Goal: Task Accomplishment & Management: Use online tool/utility

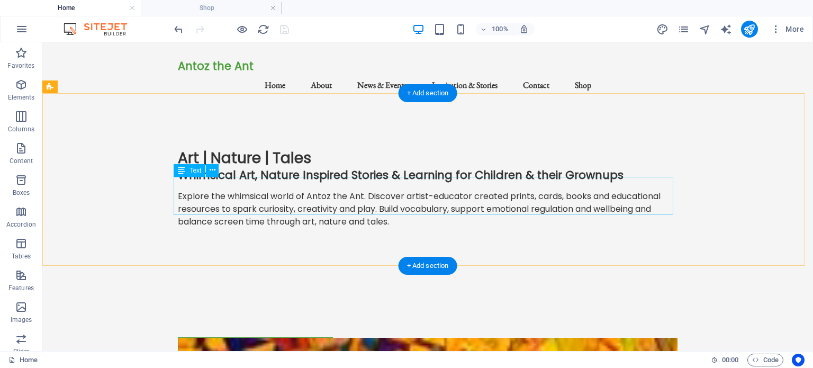
click at [314, 196] on div "Explore the whimsical world of Antoz the Ant. Discover artist-educator created …" at bounding box center [428, 209] width 500 height 38
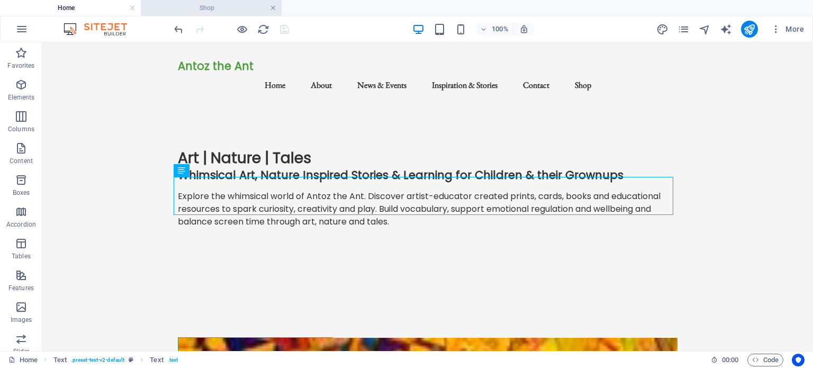
click at [274, 9] on link at bounding box center [273, 8] width 6 height 10
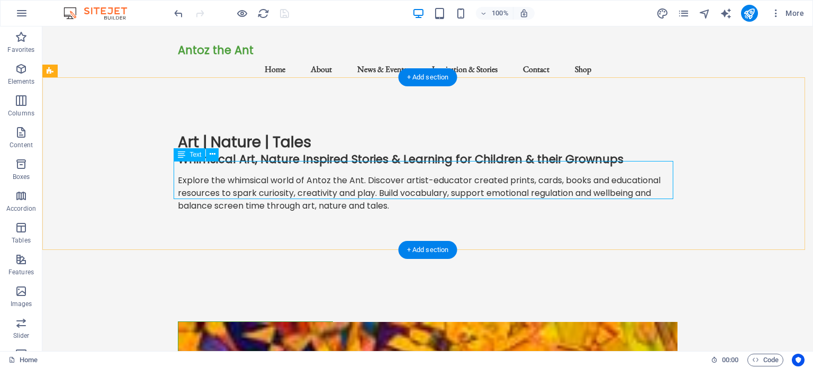
click at [368, 176] on div "Explore the whimsical world of Antoz the Ant. Discover artist-educator created …" at bounding box center [428, 193] width 500 height 38
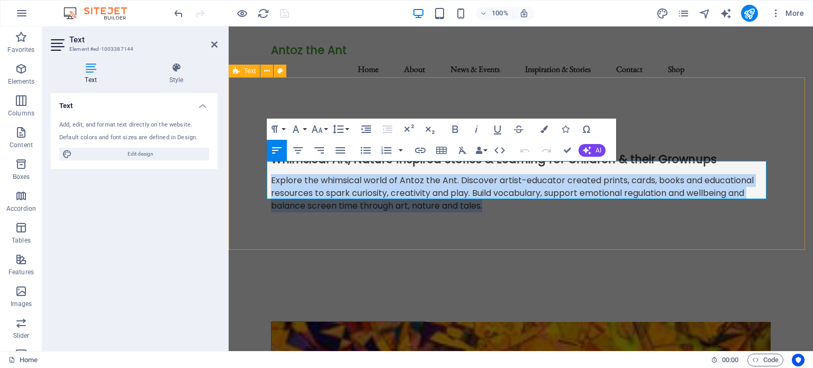
drag, startPoint x: 485, startPoint y: 193, endPoint x: 266, endPoint y: 169, distance: 220.4
click at [266, 169] on div "Art | Nature | Tales Whimsical Art, Nature Inspired Stories & Learning for Chil…" at bounding box center [521, 176] width 584 height 173
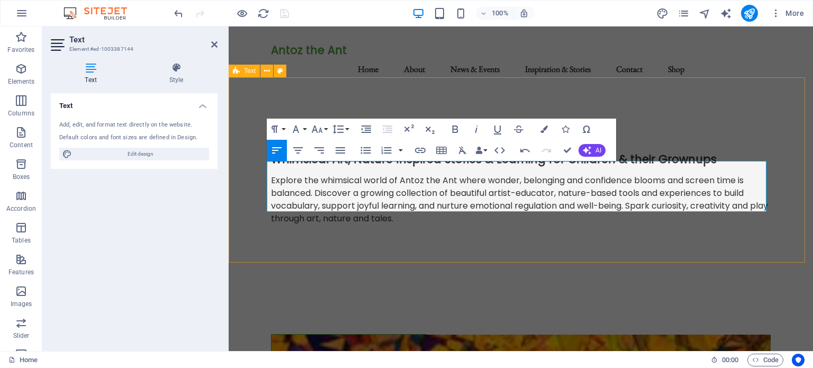
click at [389, 226] on div "Art | Nature | Tales Whimsical Art, Nature Inspired Stories & Learning for Chil…" at bounding box center [521, 182] width 584 height 185
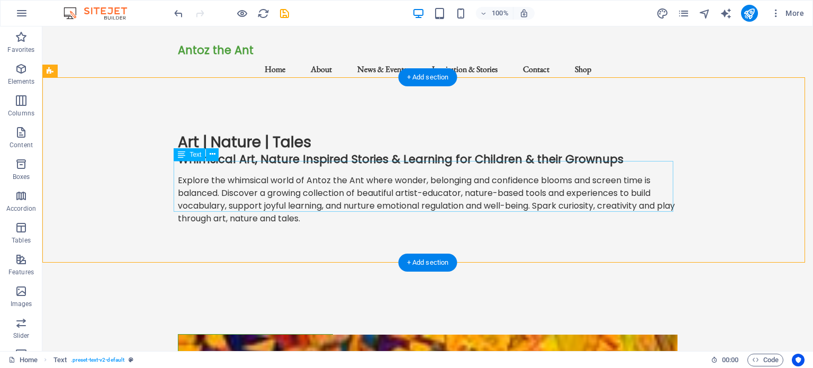
click at [234, 174] on div "Explore the whimsical world of Antoz the Ant where wonder, belonging and confid…" at bounding box center [428, 199] width 500 height 51
click at [161, 170] on div "Art | Nature | Tales Whimsical Art, Nature Inspired Stories & Learning for Chil…" at bounding box center [427, 182] width 770 height 185
click at [282, 222] on div "Art | Nature | Tales Whimsical Art, Nature Inspired Stories & Learning for Chil…" at bounding box center [427, 182] width 770 height 185
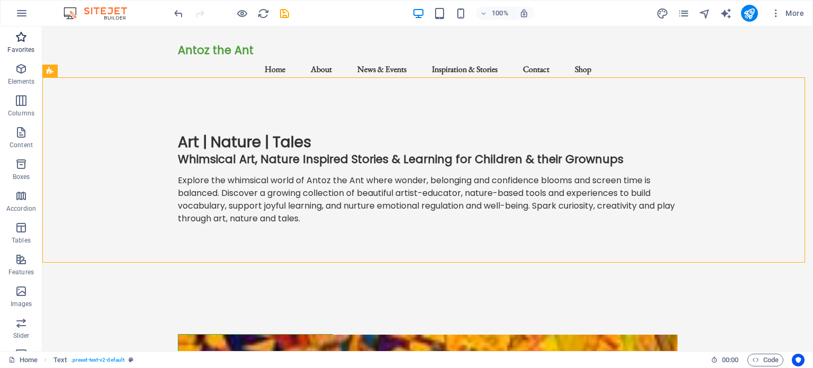
click at [17, 39] on icon "button" at bounding box center [21, 37] width 13 height 13
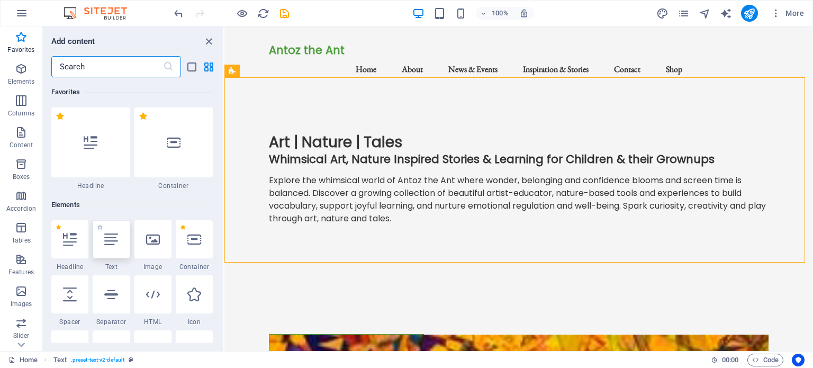
click at [112, 234] on icon at bounding box center [111, 239] width 14 height 14
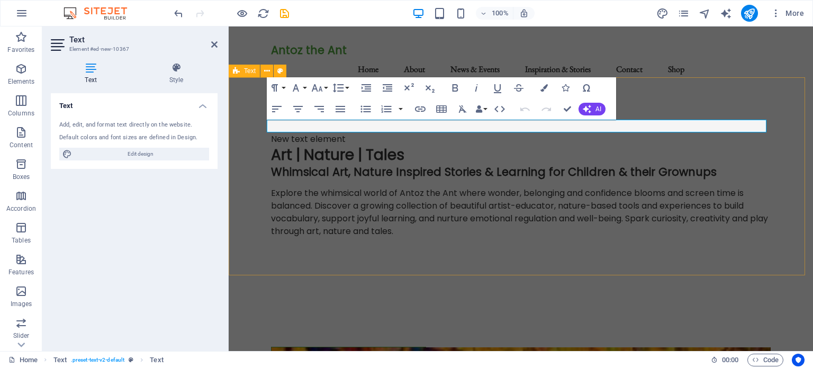
click at [349, 253] on div "New text element Art | Nature | Tales Whimsical Art, Nature Inspired Stories & …" at bounding box center [521, 189] width 584 height 198
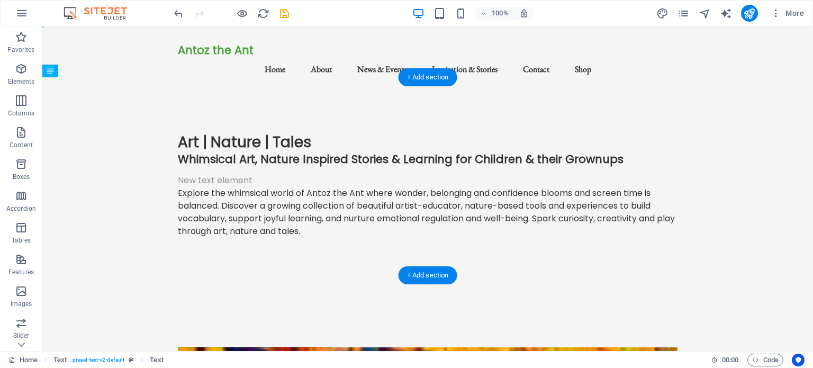
drag, startPoint x: 203, startPoint y: 126, endPoint x: 201, endPoint y: 171, distance: 45.6
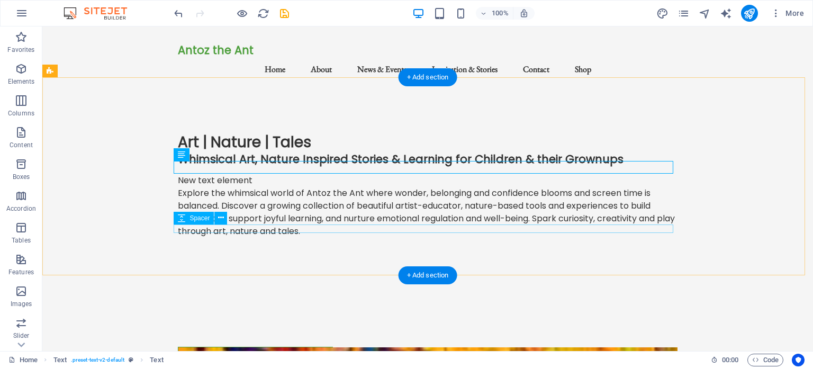
click at [235, 238] on div at bounding box center [428, 242] width 500 height 8
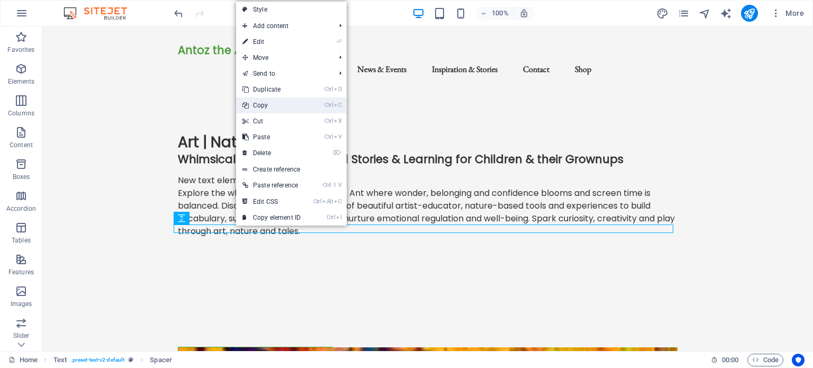
click at [262, 106] on link "Ctrl C Copy" at bounding box center [271, 105] width 71 height 16
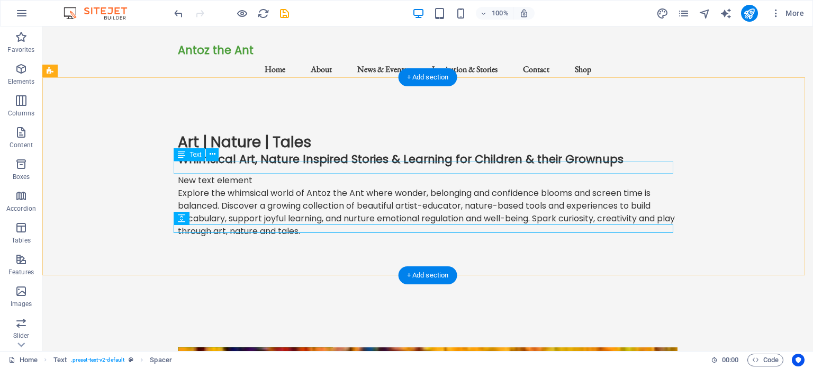
click at [256, 174] on div "New text element" at bounding box center [428, 180] width 500 height 13
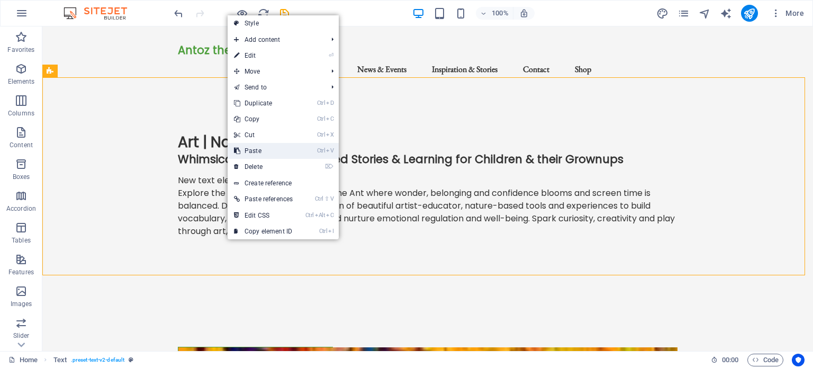
click at [256, 153] on link "Ctrl V Paste" at bounding box center [263, 151] width 71 height 16
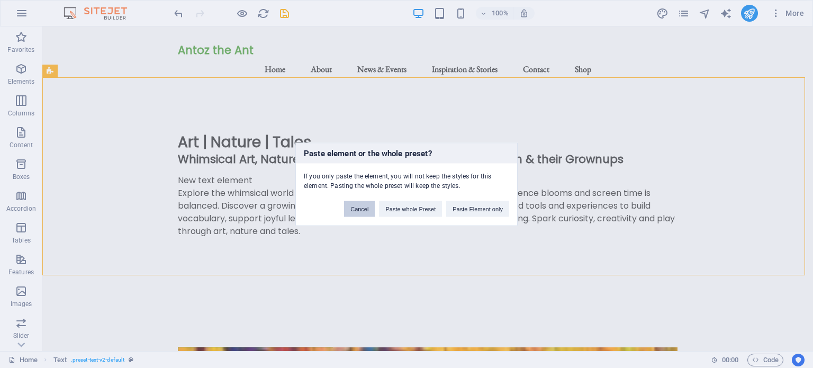
click at [359, 207] on button "Cancel" at bounding box center [359, 209] width 31 height 16
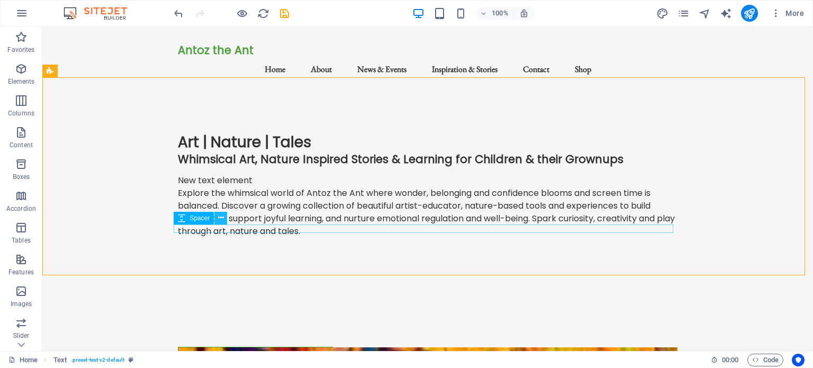
click at [220, 217] on icon at bounding box center [221, 217] width 6 height 11
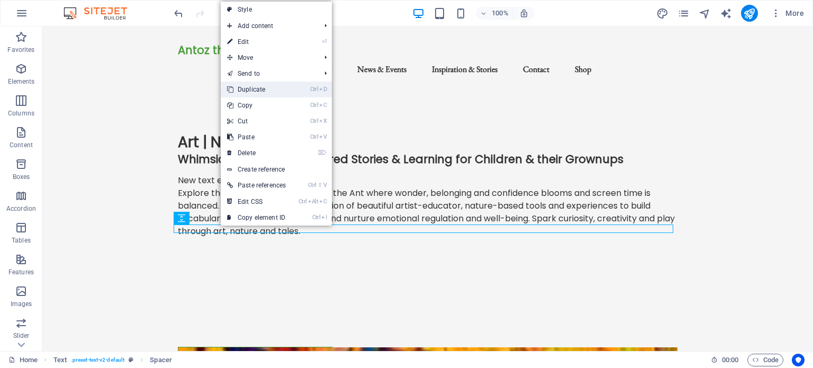
click at [245, 85] on link "Ctrl D Duplicate" at bounding box center [256, 89] width 71 height 16
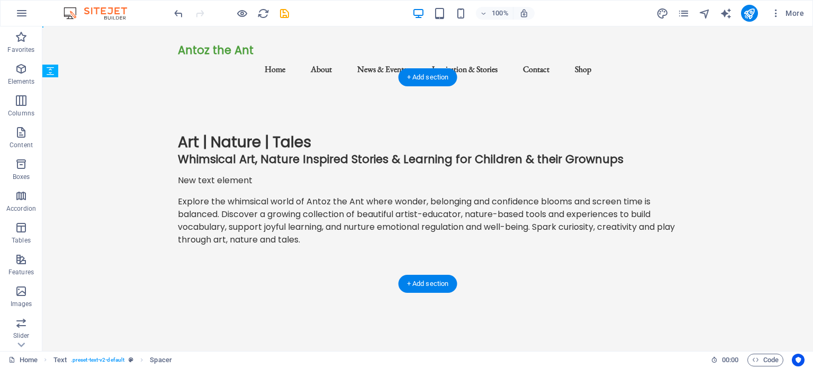
drag, startPoint x: 205, startPoint y: 228, endPoint x: 207, endPoint y: 176, distance: 52.4
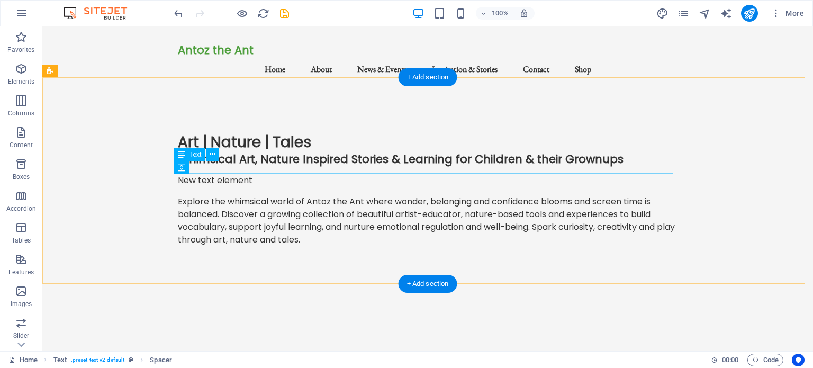
click at [252, 174] on div "New text element" at bounding box center [428, 180] width 500 height 13
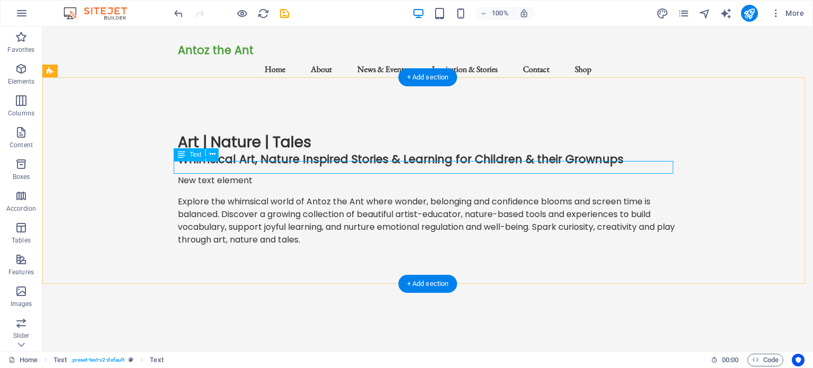
click at [238, 174] on div "New text element" at bounding box center [428, 180] width 500 height 13
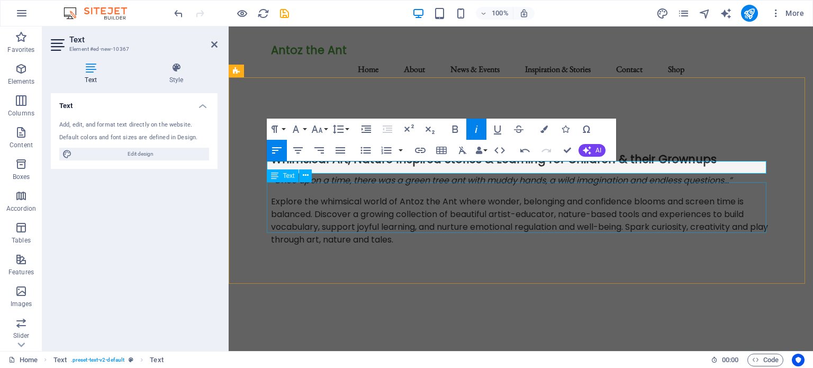
click at [364, 199] on div "Explore the whimsical world of Antoz the Ant where wonder, belonging and confid…" at bounding box center [521, 220] width 500 height 51
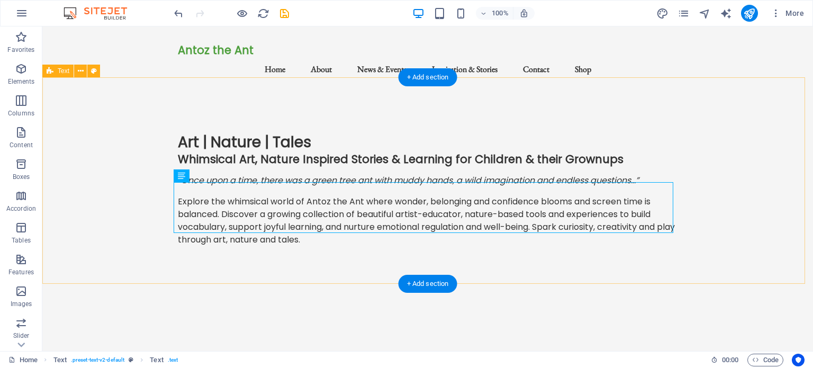
click at [148, 144] on div "Art | Nature | Tales Whimsical Art, Nature Inspired Stories & Learning for Chil…" at bounding box center [427, 193] width 770 height 206
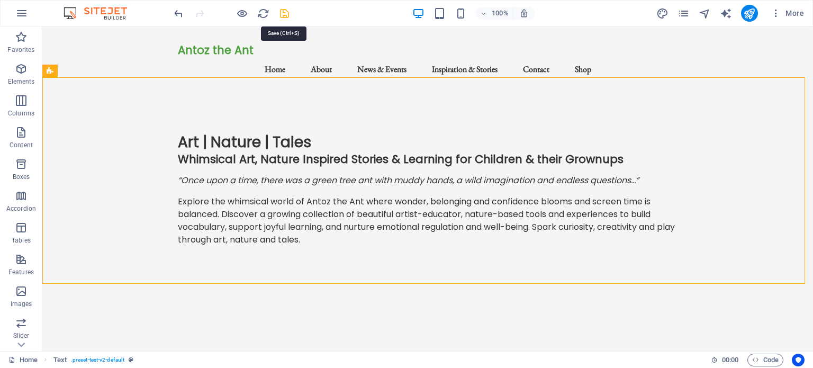
click at [284, 15] on icon "save" at bounding box center [284, 13] width 12 height 12
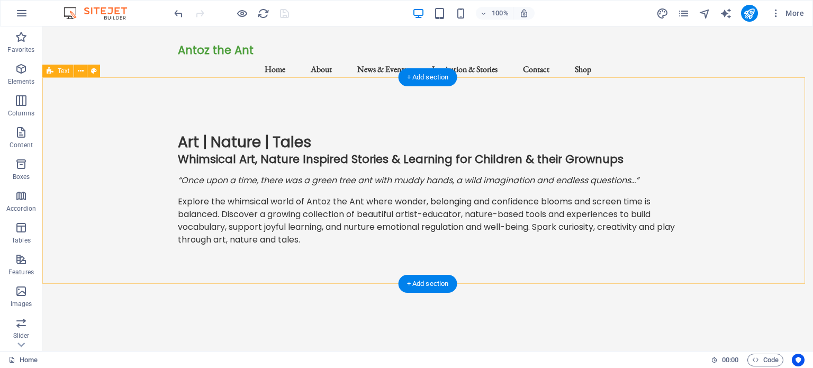
click at [114, 198] on div "Art | Nature | Tales Whimsical Art, Nature Inspired Stories & Learning for Chil…" at bounding box center [427, 193] width 770 height 206
click at [539, 214] on div "Explore the whimsical world of Antoz the Ant where wonder, belonging and confid…" at bounding box center [428, 220] width 500 height 51
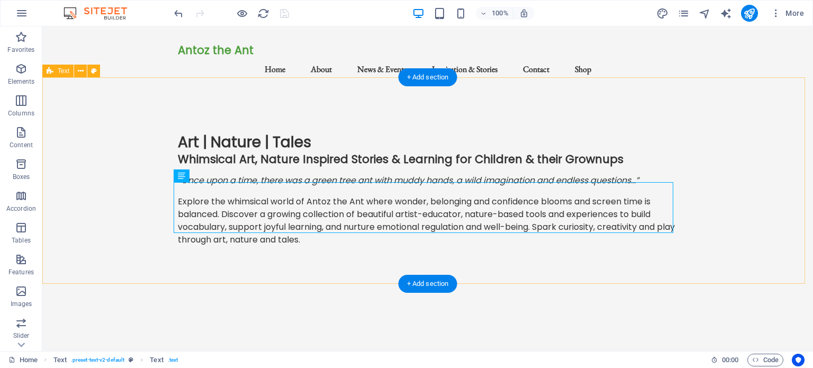
click at [137, 187] on div "Art | Nature | Tales Whimsical Art, Nature Inspired Stories & Learning for Chil…" at bounding box center [427, 193] width 770 height 206
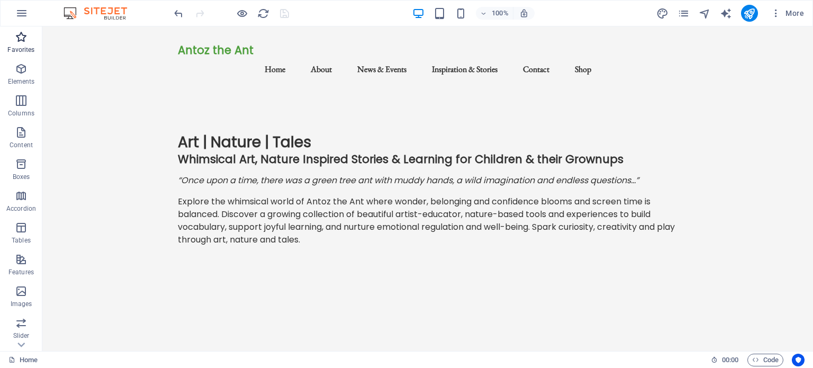
click at [19, 40] on icon "button" at bounding box center [21, 37] width 13 height 13
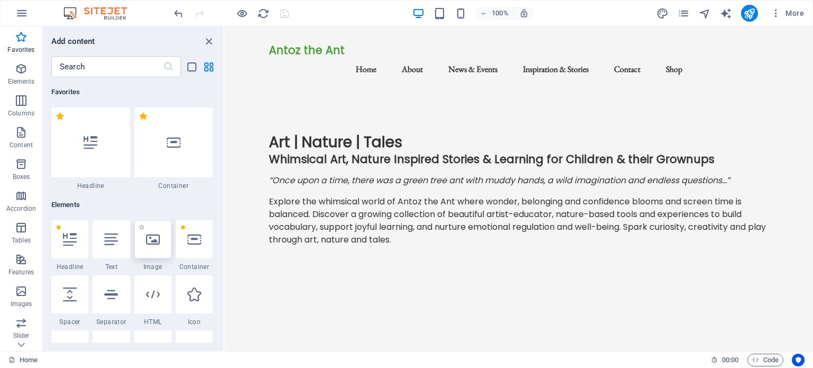
click at [157, 243] on icon at bounding box center [153, 239] width 14 height 14
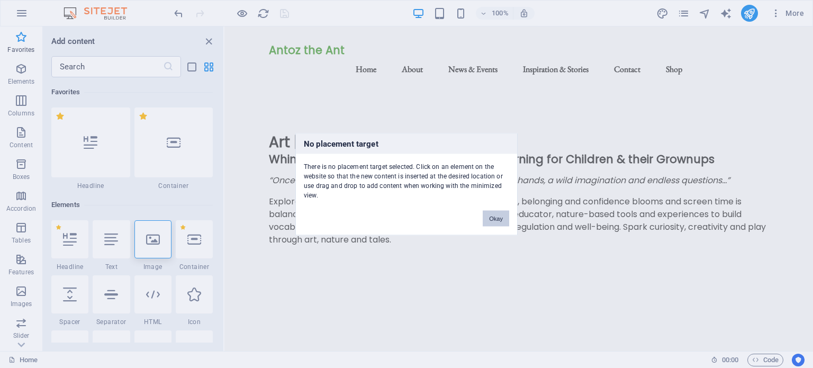
click at [504, 214] on button "Okay" at bounding box center [496, 218] width 26 height 16
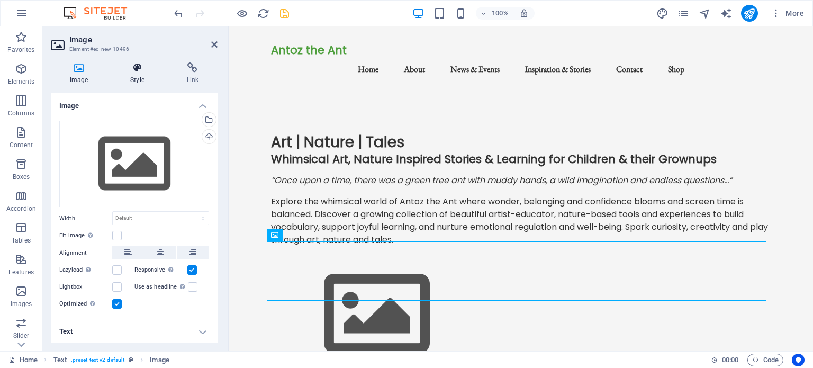
click at [133, 73] on h4 "Style" at bounding box center [139, 73] width 56 height 22
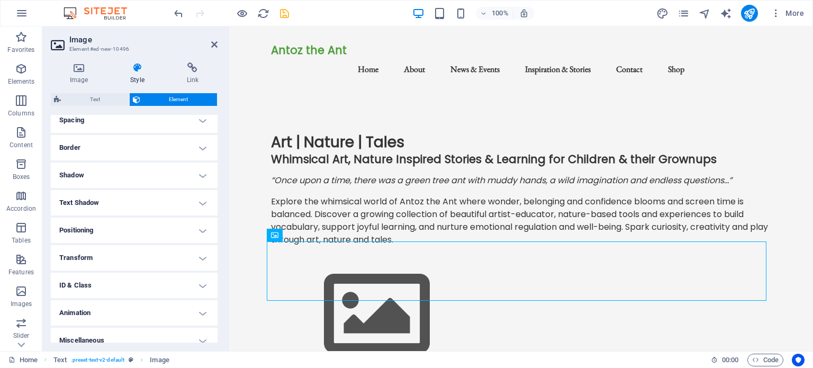
scroll to position [212, 0]
click at [205, 228] on h4 "Positioning" at bounding box center [134, 227] width 167 height 25
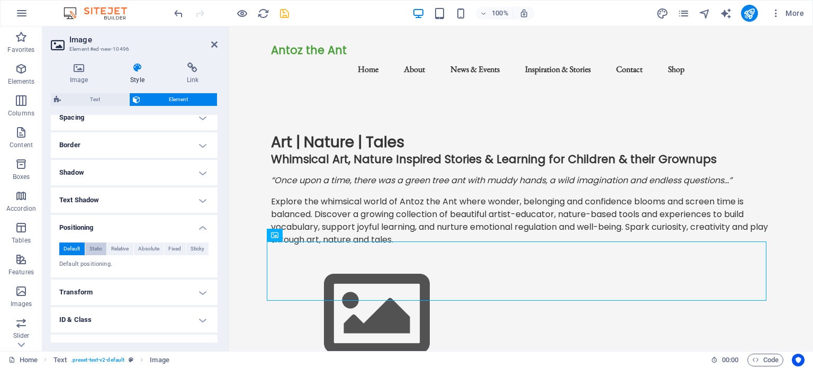
click at [99, 247] on span "Static" at bounding box center [95, 248] width 13 height 13
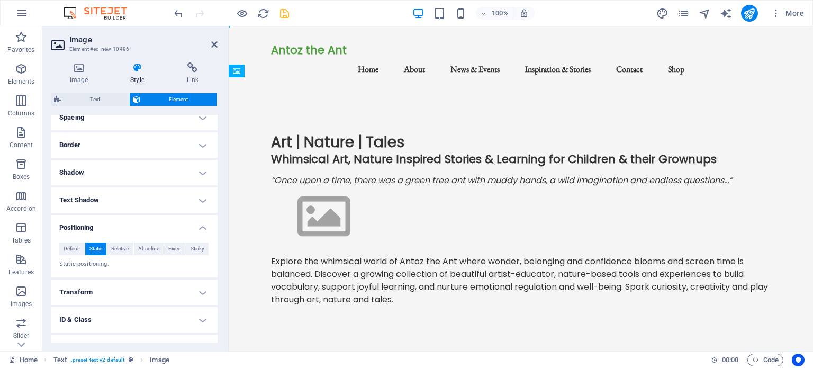
drag, startPoint x: 273, startPoint y: 258, endPoint x: 684, endPoint y: 228, distance: 412.2
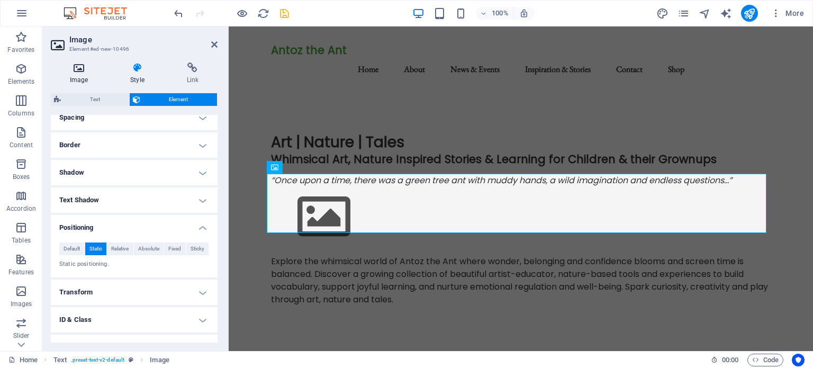
click at [76, 71] on icon at bounding box center [79, 67] width 56 height 11
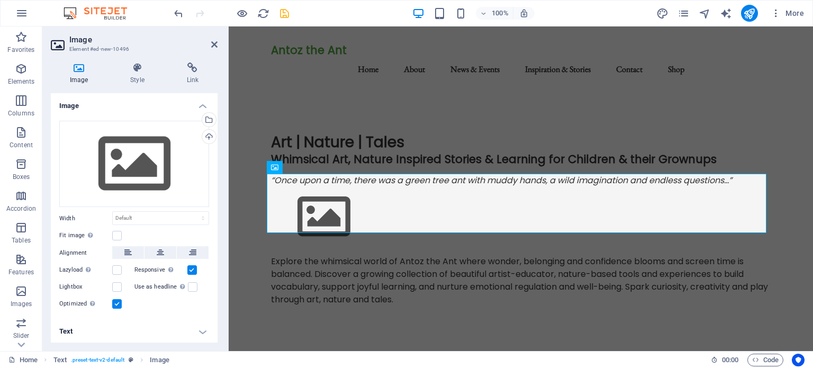
click at [197, 330] on h4 "Text" at bounding box center [134, 331] width 167 height 25
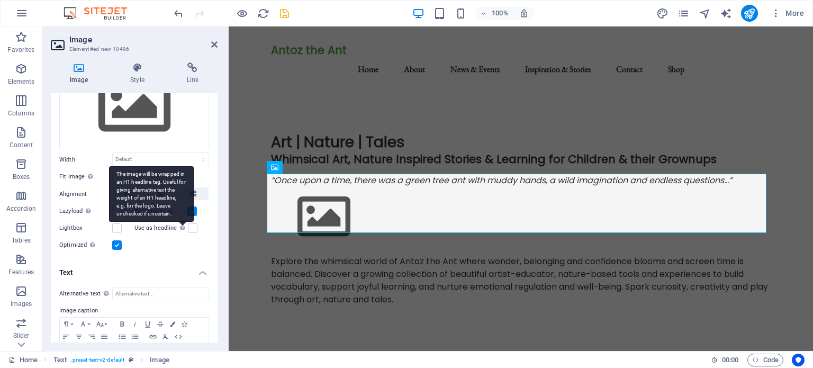
scroll to position [99, 0]
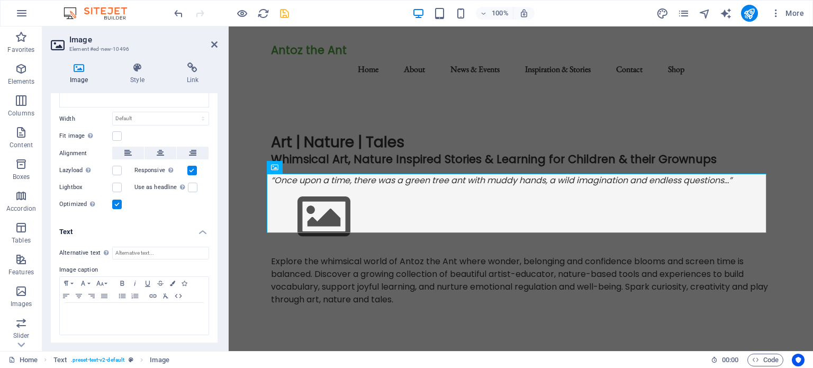
click at [202, 230] on h4 "Text" at bounding box center [134, 228] width 167 height 19
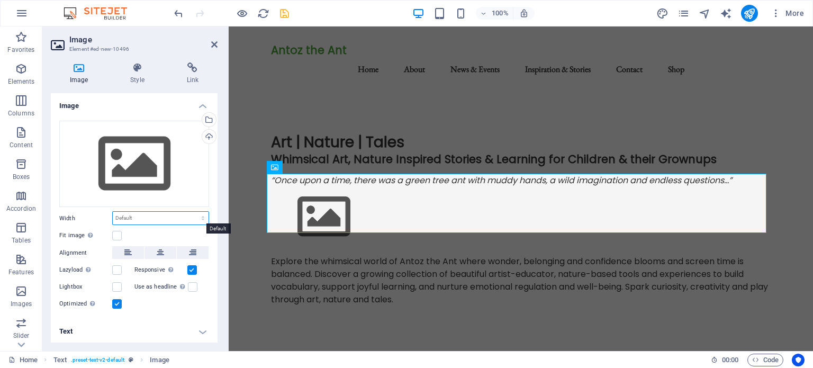
click at [179, 214] on select "Default auto px rem % em vh vw" at bounding box center [161, 218] width 96 height 13
click at [202, 104] on h4 "Image" at bounding box center [134, 102] width 167 height 19
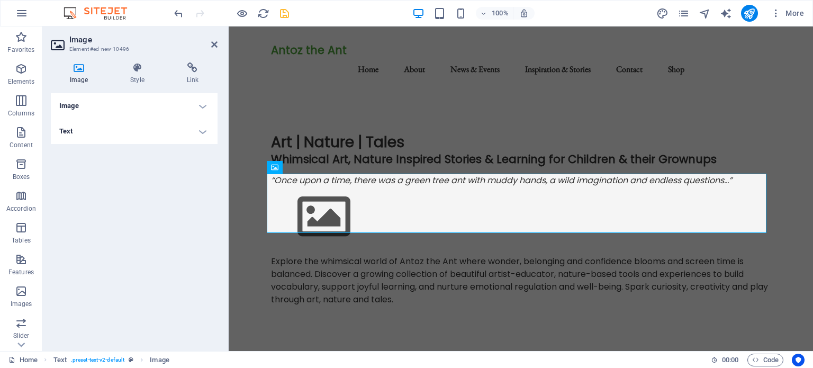
click at [200, 107] on h4 "Image" at bounding box center [134, 105] width 167 height 25
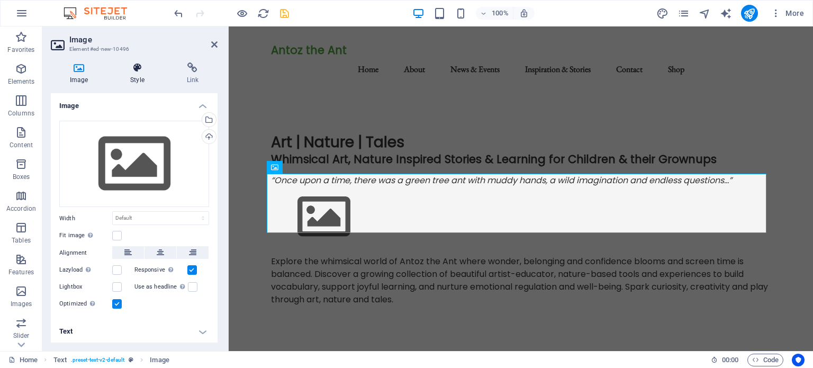
click at [140, 73] on h4 "Style" at bounding box center [139, 73] width 56 height 22
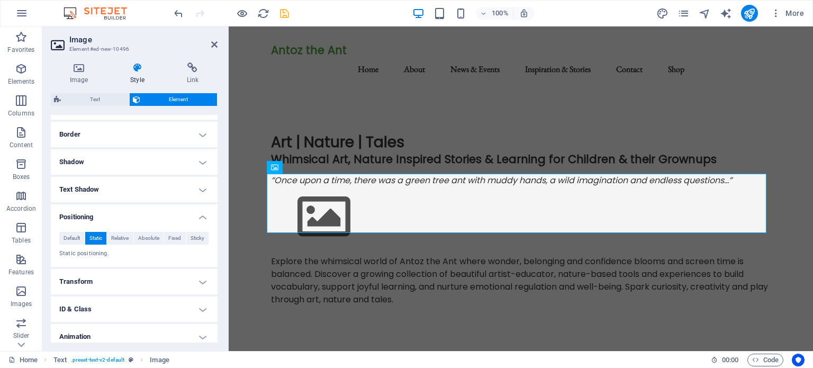
scroll to position [256, 0]
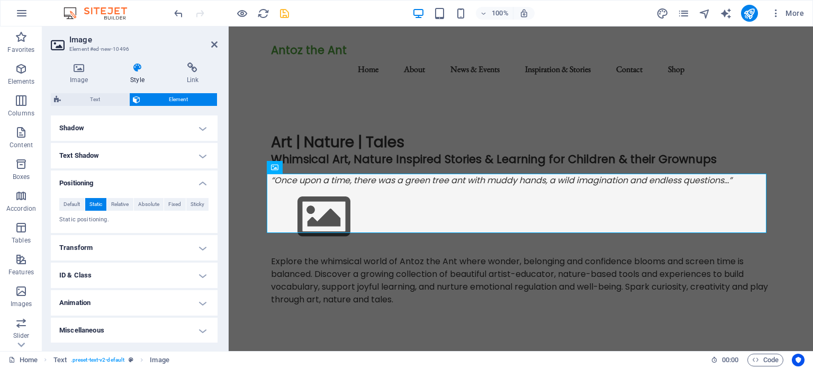
click at [203, 330] on h4 "Miscellaneous" at bounding box center [134, 329] width 167 height 25
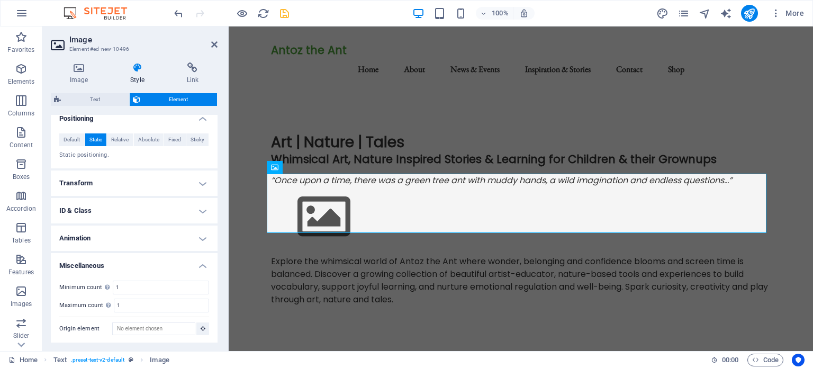
scroll to position [321, 0]
click at [203, 260] on h4 "Miscellaneous" at bounding box center [134, 261] width 167 height 19
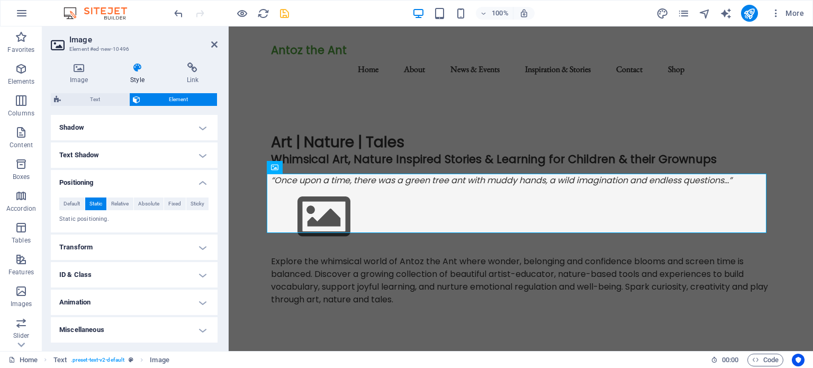
scroll to position [256, 0]
click at [71, 203] on span "Default" at bounding box center [71, 204] width 16 height 13
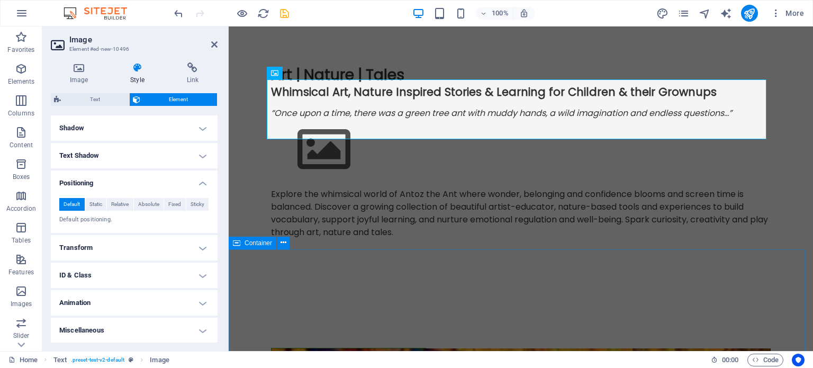
scroll to position [55, 0]
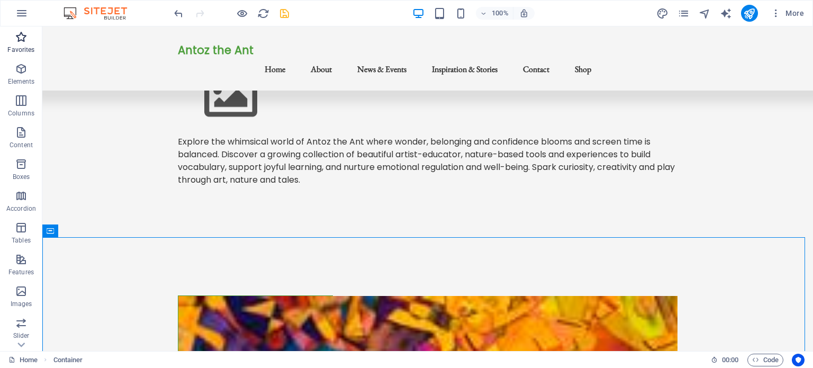
click at [17, 43] on icon "button" at bounding box center [21, 37] width 13 height 13
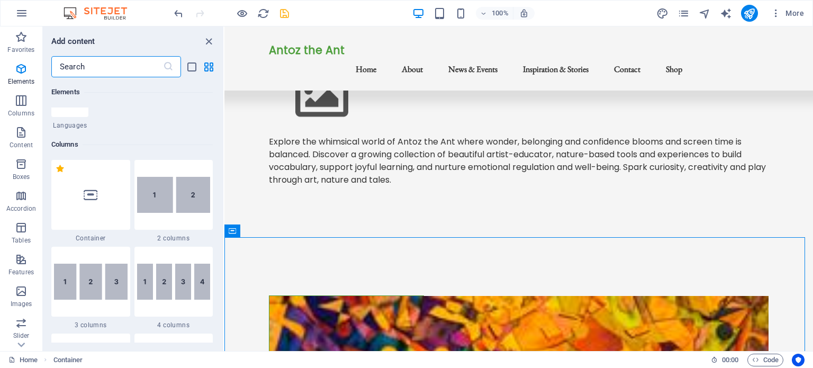
scroll to position [476, 0]
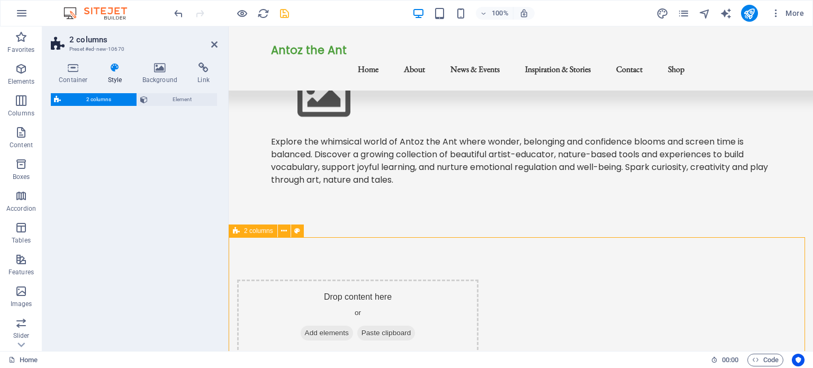
select select "rem"
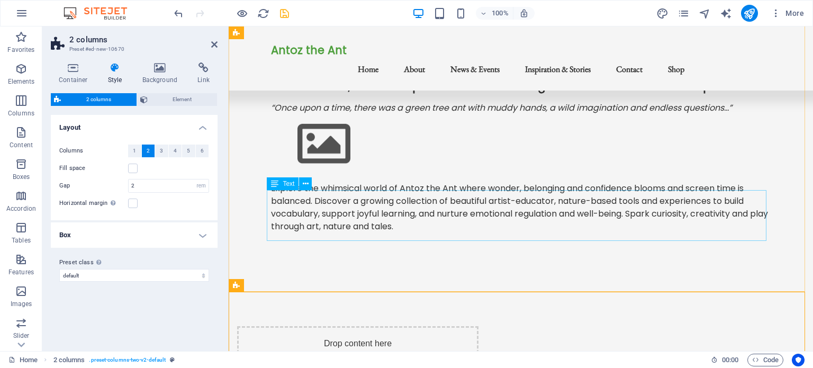
scroll to position [0, 0]
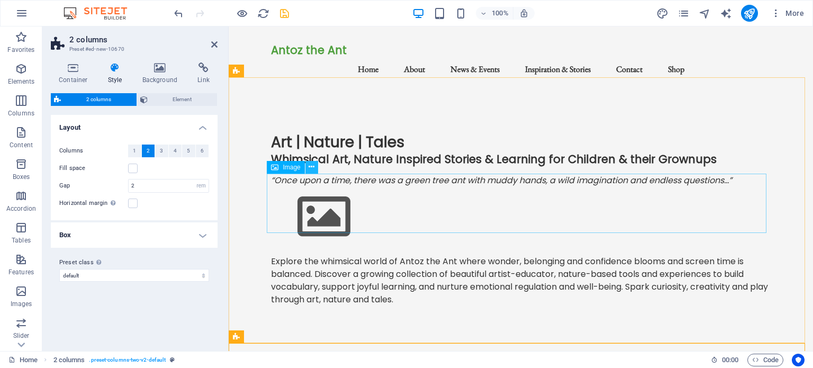
click at [314, 168] on icon at bounding box center [311, 166] width 6 height 11
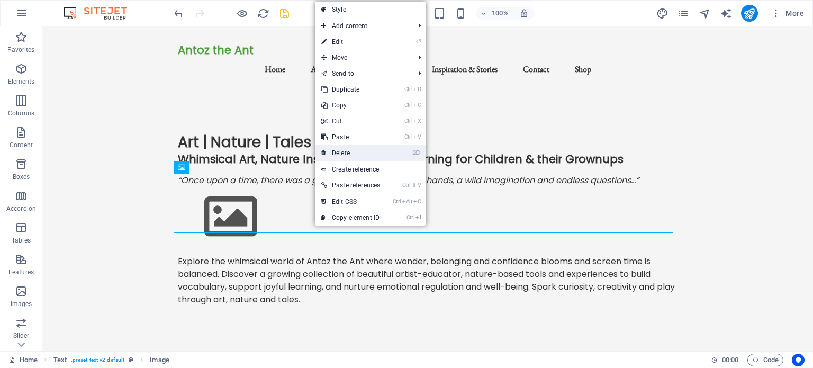
click at [344, 150] on link "⌦ Delete" at bounding box center [350, 153] width 71 height 16
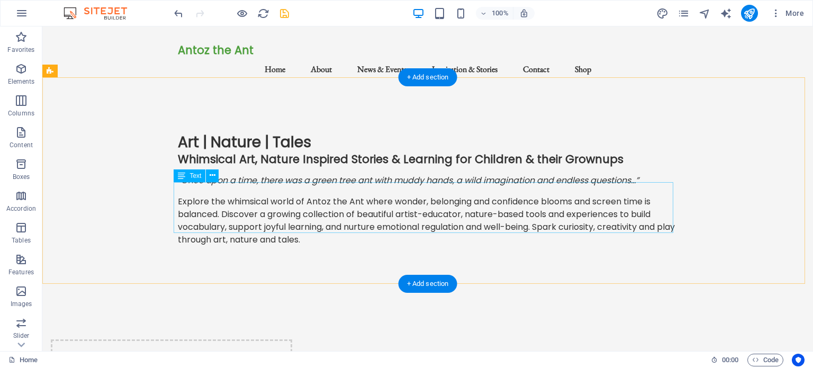
click at [317, 224] on div "Explore the whimsical world of Antoz the Ant where wonder, belonging and confid…" at bounding box center [428, 220] width 500 height 51
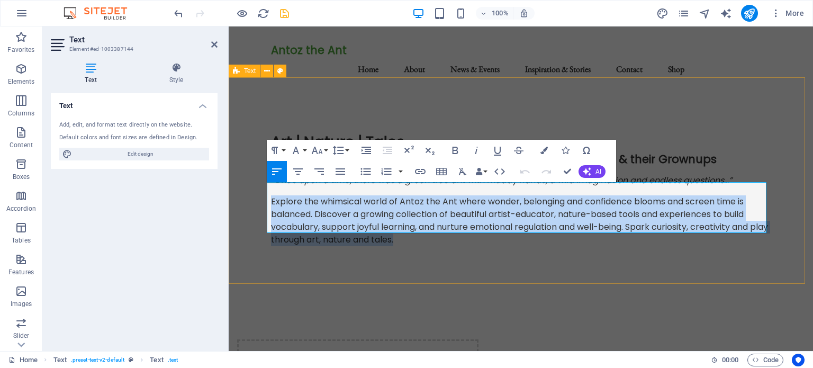
drag, startPoint x: 418, startPoint y: 223, endPoint x: 266, endPoint y: 188, distance: 155.9
click at [266, 188] on div "Art | Nature | Tales Whimsical Art, Nature Inspired Stories & Learning for Chil…" at bounding box center [521, 193] width 584 height 206
copy p "Explore the whimsical world of Antoz the Ant where wonder, belonging and confid…"
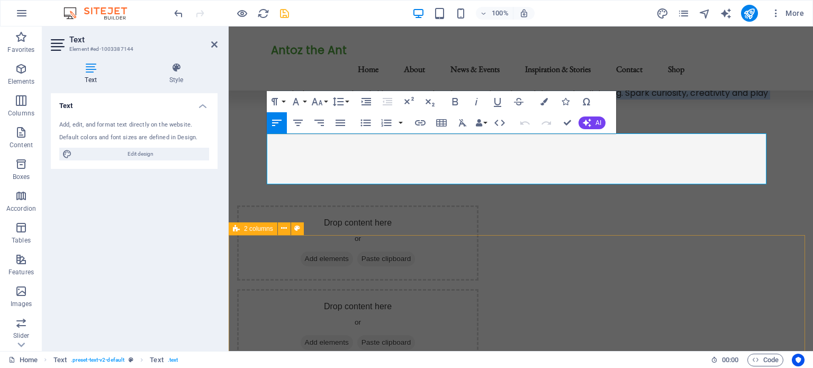
scroll to position [108, 0]
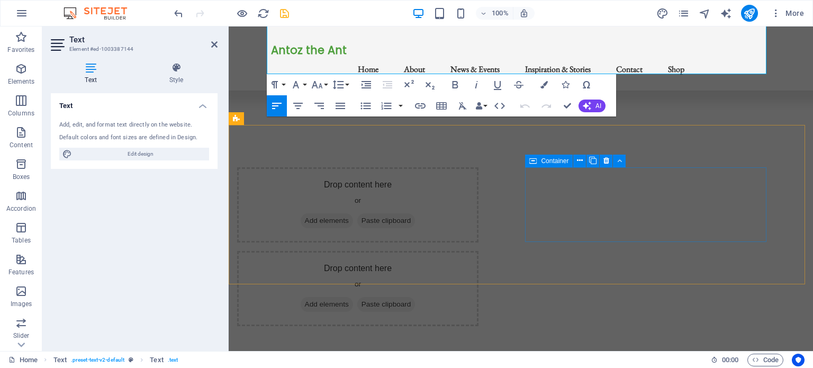
click at [478, 251] on div "Drop content here or Add elements Paste clipboard" at bounding box center [357, 288] width 241 height 75
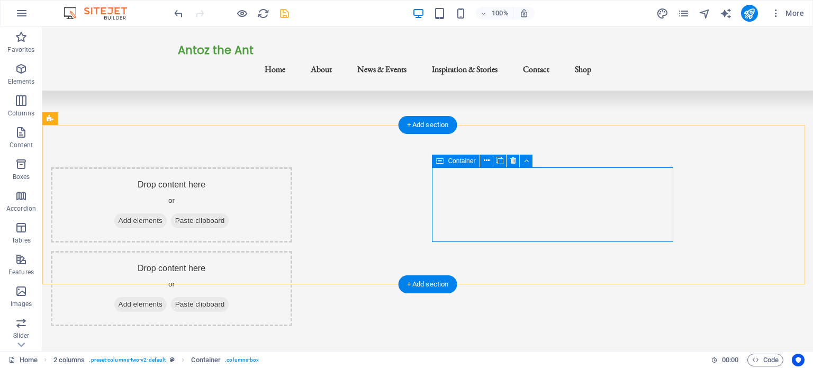
click at [292, 251] on div "Drop content here or Add elements Paste clipboard" at bounding box center [171, 288] width 241 height 75
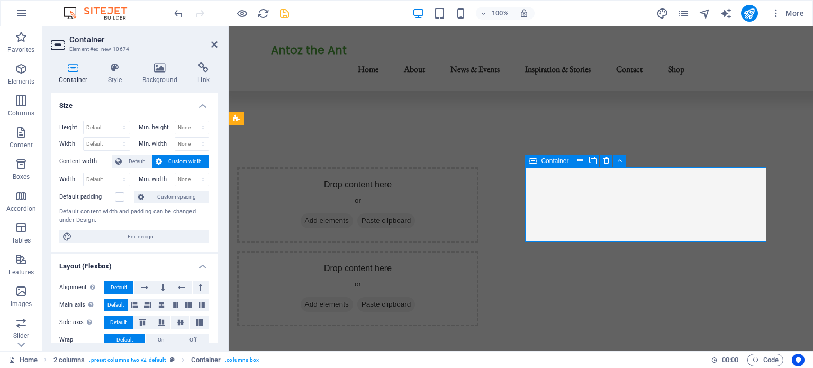
click at [478, 251] on div "Drop content here or Add elements Paste clipboard" at bounding box center [357, 288] width 241 height 75
click at [353, 297] on span "Add elements" at bounding box center [327, 304] width 52 height 15
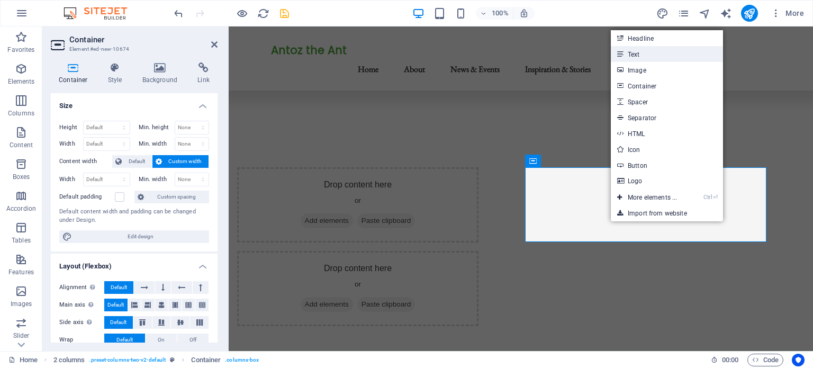
click at [637, 57] on link "Text" at bounding box center [667, 54] width 112 height 16
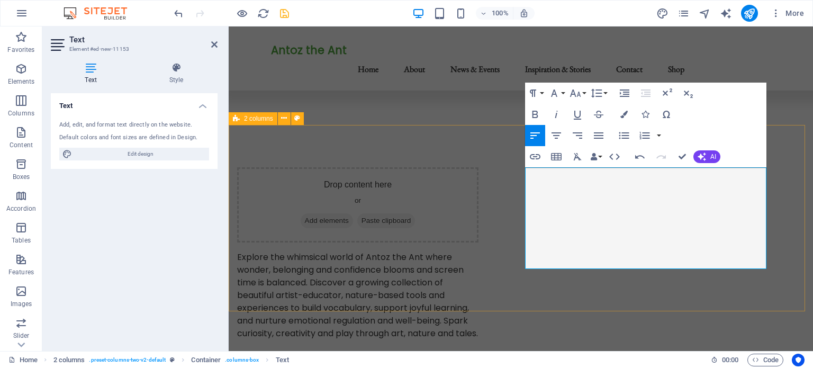
click at [472, 146] on div "Drop content here or Add elements Paste clipboard Explore the whimsical world o…" at bounding box center [521, 253] width 584 height 257
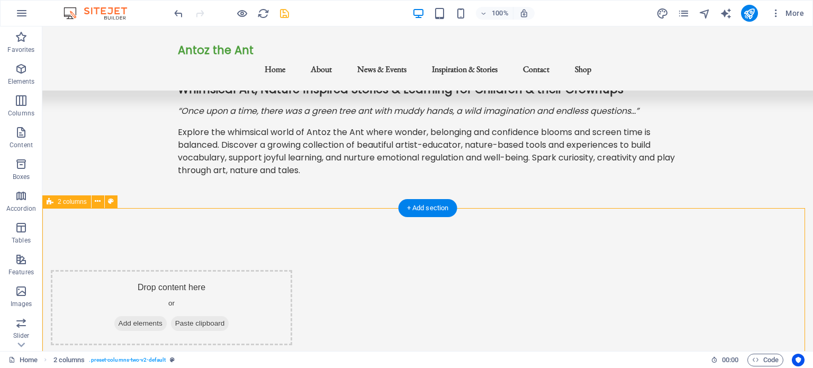
scroll to position [2, 0]
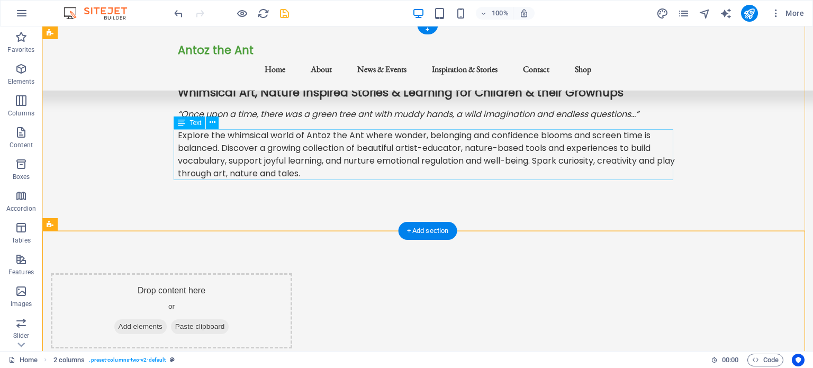
click at [287, 162] on div "Explore the whimsical world of Antoz the Ant where wonder, belonging and confid…" at bounding box center [428, 154] width 500 height 51
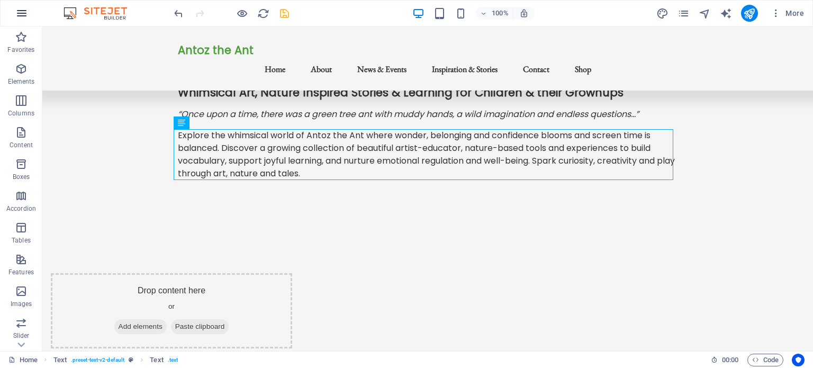
click at [19, 15] on icon "button" at bounding box center [21, 13] width 13 height 13
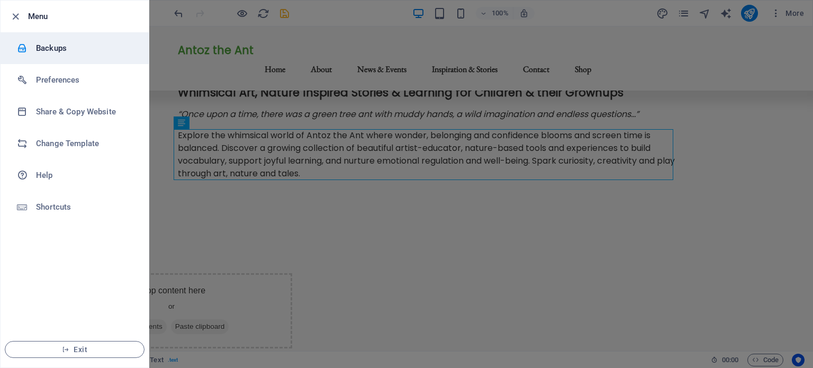
click at [52, 46] on h6 "Backups" at bounding box center [85, 48] width 98 height 13
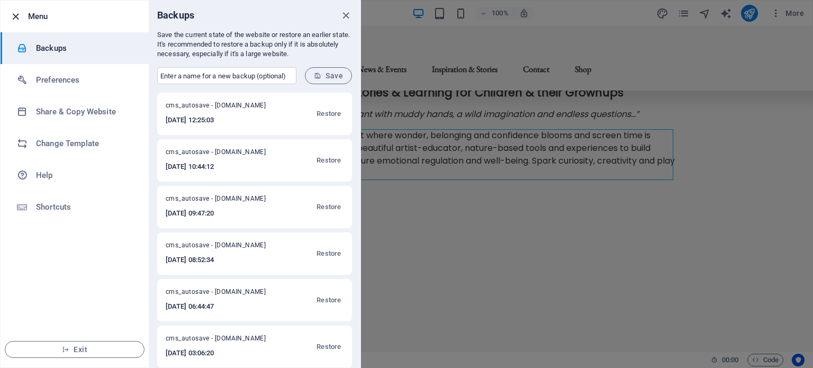
click at [19, 13] on icon "button" at bounding box center [16, 17] width 12 height 12
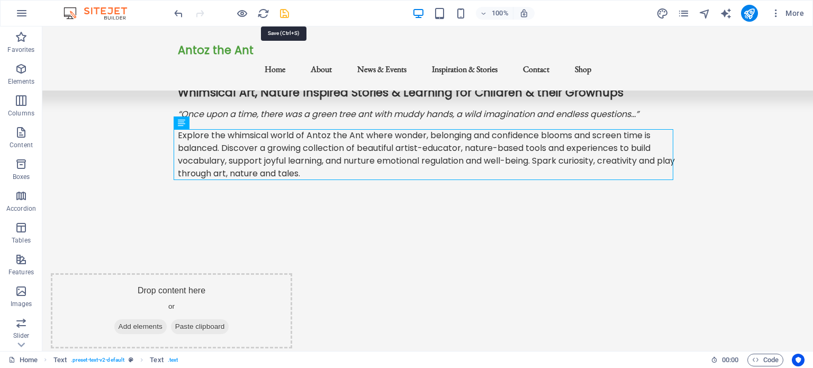
click at [283, 11] on icon "save" at bounding box center [284, 13] width 12 height 12
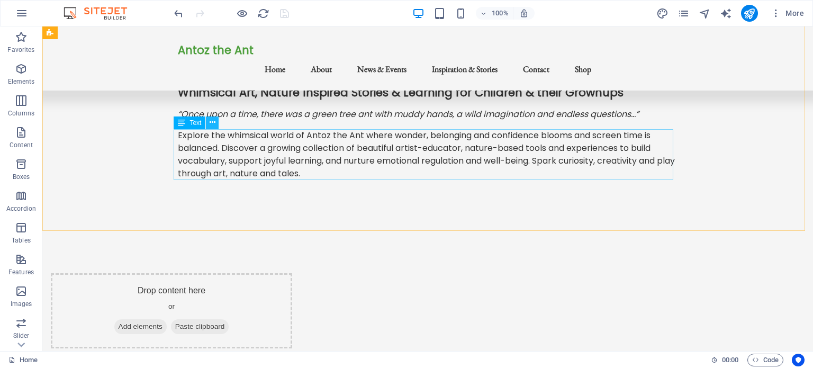
click at [211, 124] on icon at bounding box center [213, 122] width 6 height 11
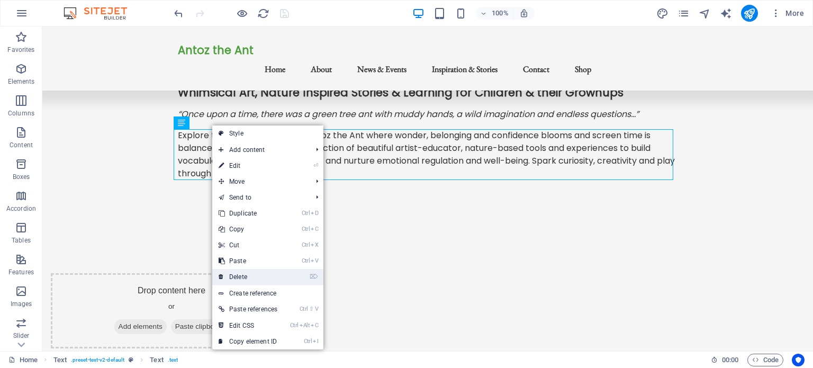
click at [240, 276] on link "⌦ Delete" at bounding box center [247, 277] width 71 height 16
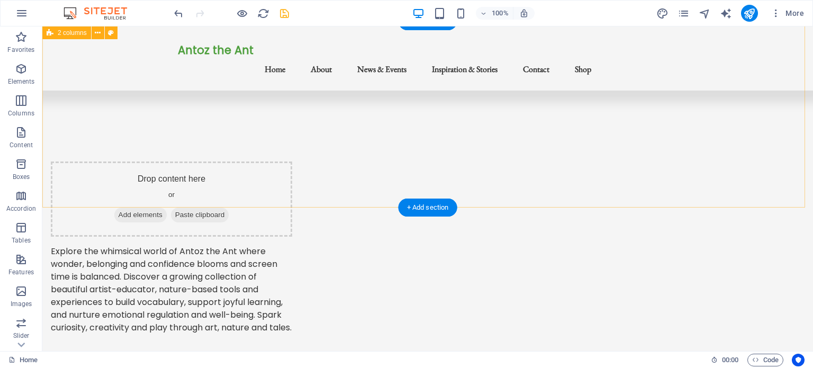
scroll to position [0, 0]
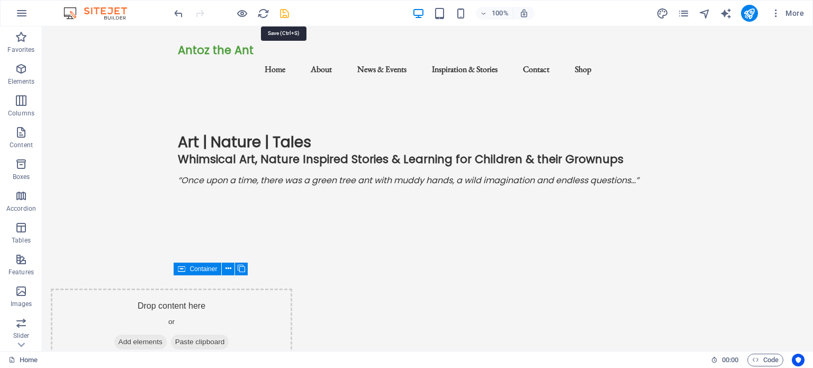
click at [285, 12] on icon "save" at bounding box center [284, 13] width 12 height 12
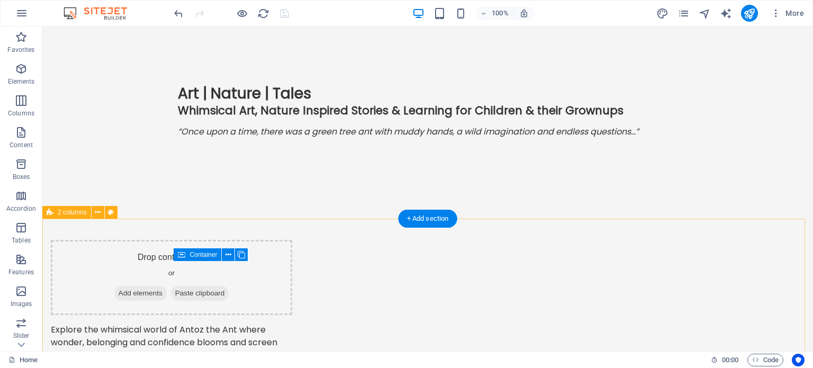
scroll to position [53, 0]
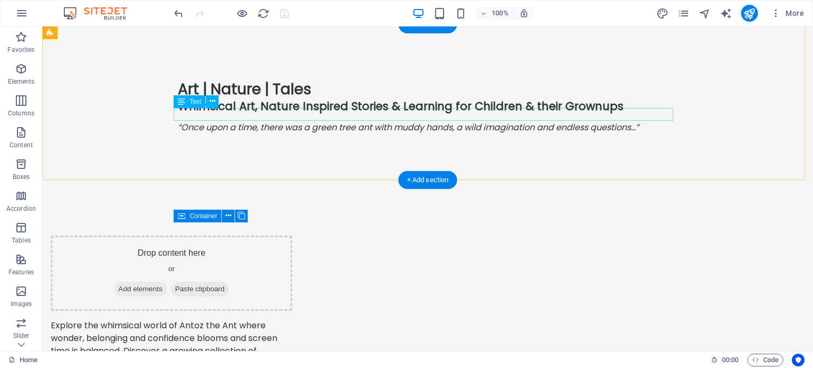
click at [415, 121] on div "“Once upon a time, there was a green tree ant with muddy hands, a wild imaginat…" at bounding box center [428, 127] width 500 height 13
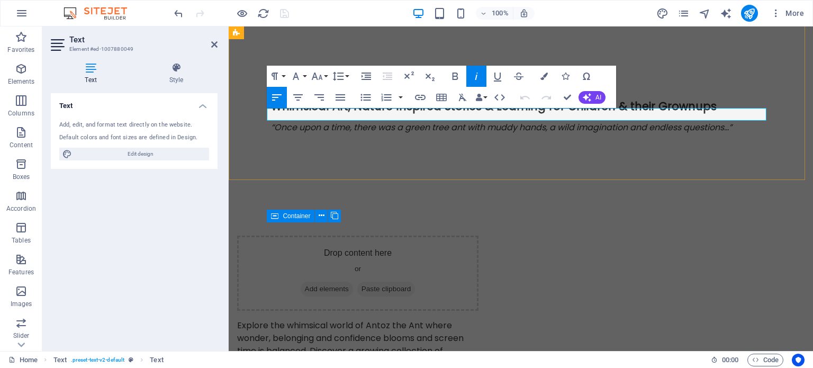
click at [514, 121] on em "“Once upon a time, there was a green tree ant with muddy hands, a wild imaginat…" at bounding box center [501, 127] width 461 height 12
click at [788, 193] on div "Drop content here or Add elements Paste clipboard Explore the whimsical world o…" at bounding box center [521, 321] width 584 height 257
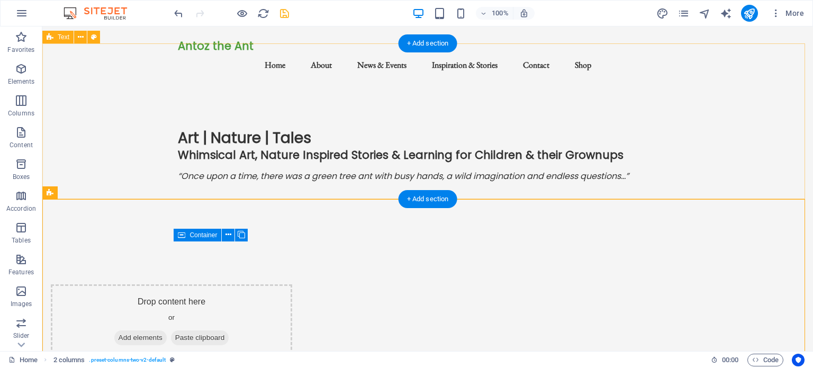
scroll to position [0, 0]
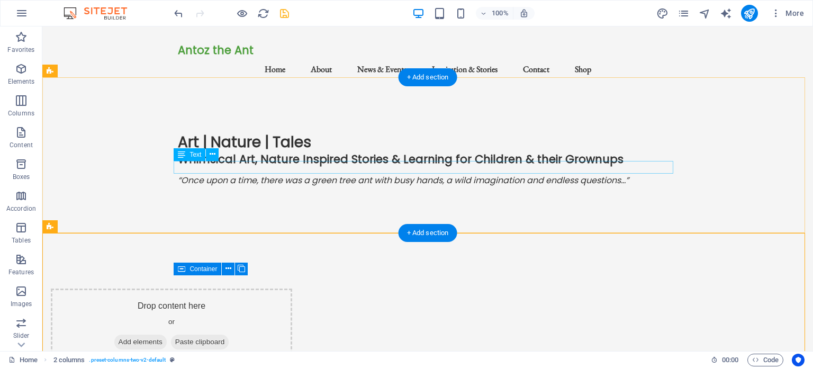
click at [371, 174] on div "“Once upon a time, there was a green tree ant with busy hands, a wild imaginati…" at bounding box center [428, 180] width 500 height 13
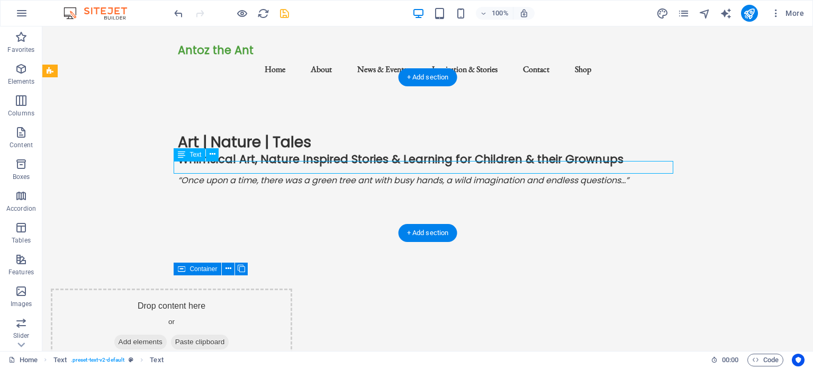
click at [371, 174] on div "“Once upon a time, there was a green tree ant with busy hands, a wild imaginati…" at bounding box center [428, 180] width 500 height 13
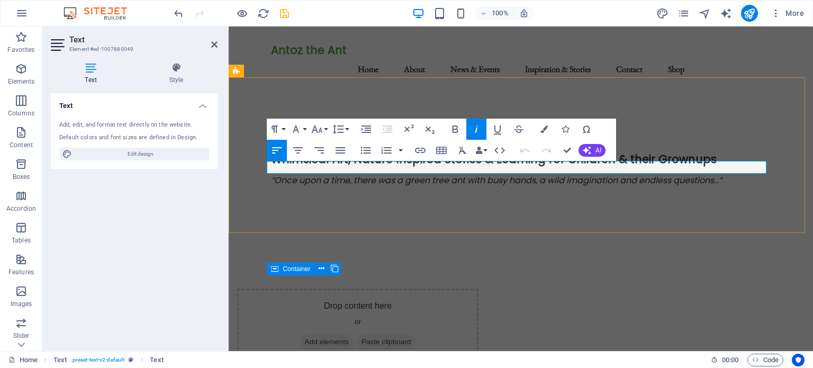
click at [466, 174] on em "“Once upon a time, there was a green tree ant with busy hands, a wild imaginati…" at bounding box center [496, 180] width 451 height 12
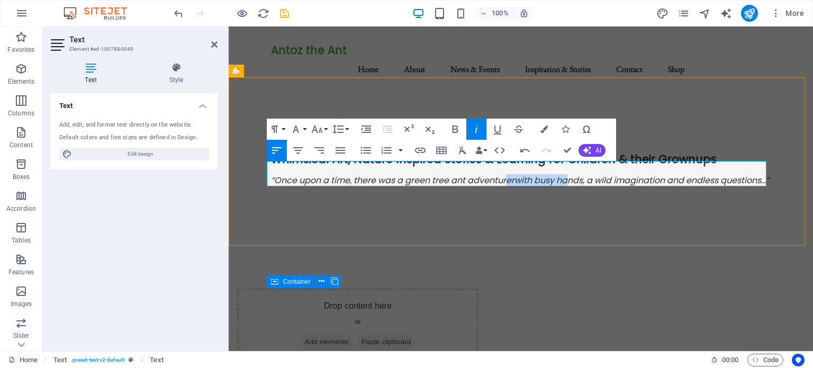
drag, startPoint x: 516, startPoint y: 171, endPoint x: 565, endPoint y: 169, distance: 48.7
click at [565, 174] on em "“Once upon a time, there was a green tree ant adventurerwith busy hands, a wild…" at bounding box center [520, 180] width 498 height 12
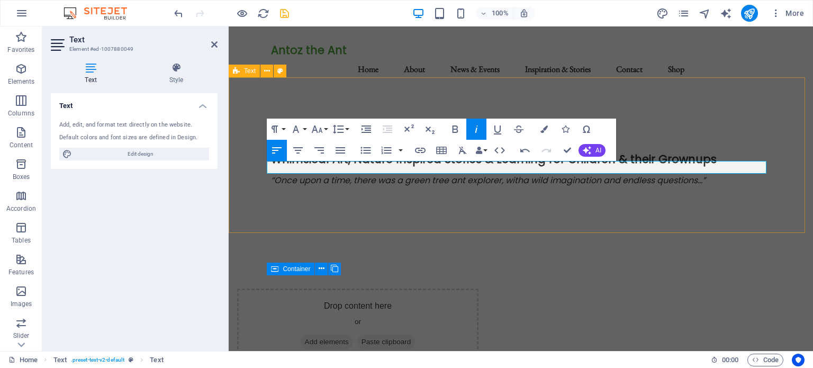
click at [456, 217] on div "Art | Nature | Tales Whimsical Art, Nature Inspired Stories & Learning for Chil…" at bounding box center [521, 168] width 584 height 156
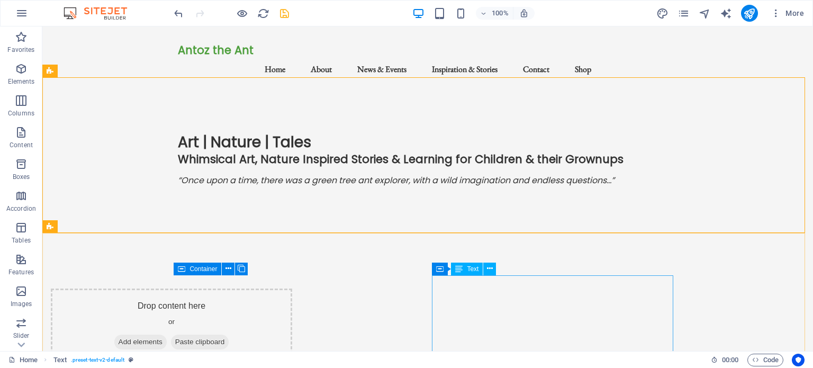
scroll to position [55, 0]
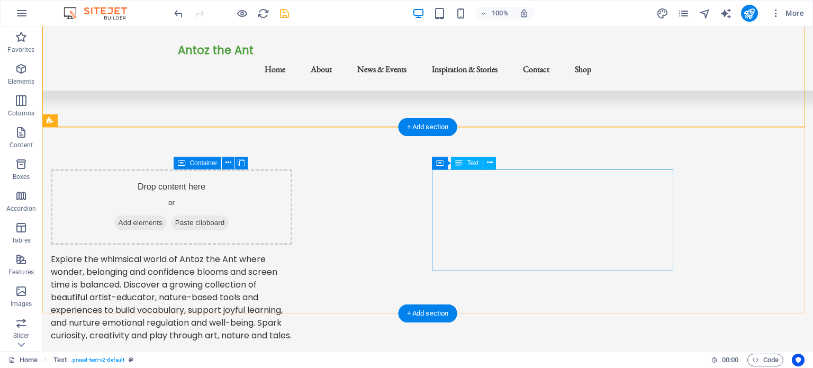
click at [292, 253] on div "Explore the whimsical world of Antoz the Ant where wonder, belonging and confid…" at bounding box center [171, 297] width 241 height 89
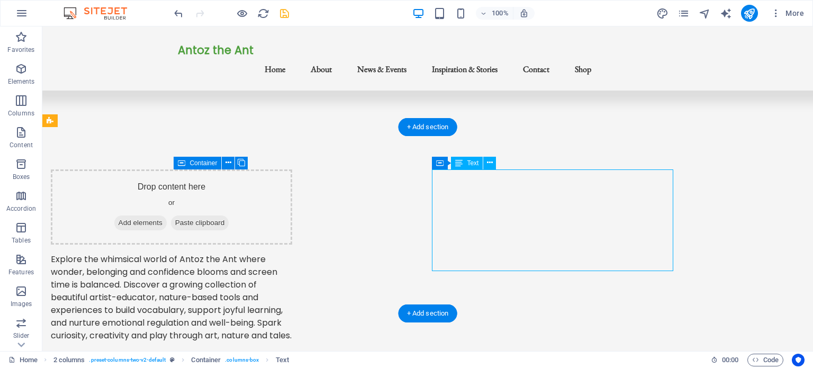
click at [292, 253] on div "Explore the whimsical world of Antoz the Ant where wonder, belonging and confid…" at bounding box center [171, 297] width 241 height 89
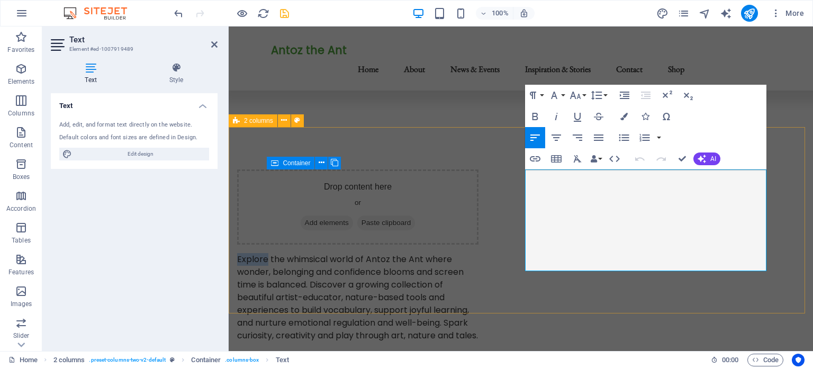
drag, startPoint x: 554, startPoint y: 178, endPoint x: 524, endPoint y: 178, distance: 29.6
click at [524, 178] on div "Drop content here or Add elements Paste clipboard Explore the whimsical world o…" at bounding box center [521, 255] width 584 height 257
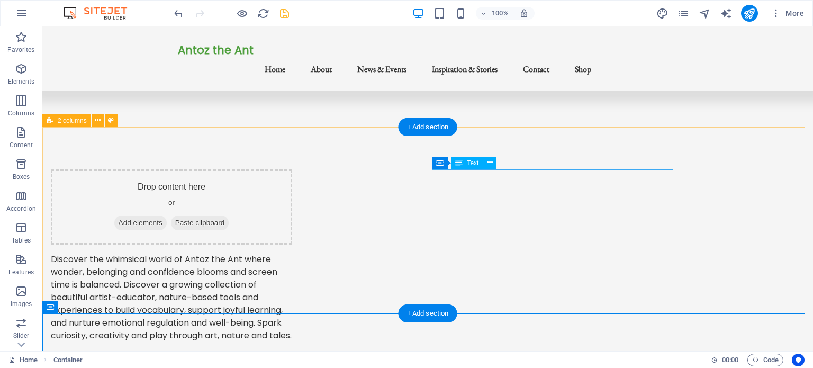
click at [292, 253] on div "Discover the whimsical world of Antoz the Ant where wonder, belonging and confi…" at bounding box center [171, 297] width 241 height 89
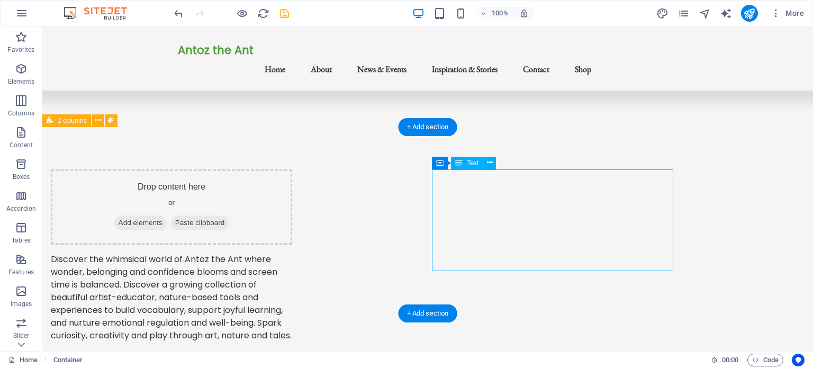
click at [292, 253] on div "Discover the whimsical world of Antoz the Ant where wonder, belonging and confi…" at bounding box center [171, 297] width 241 height 89
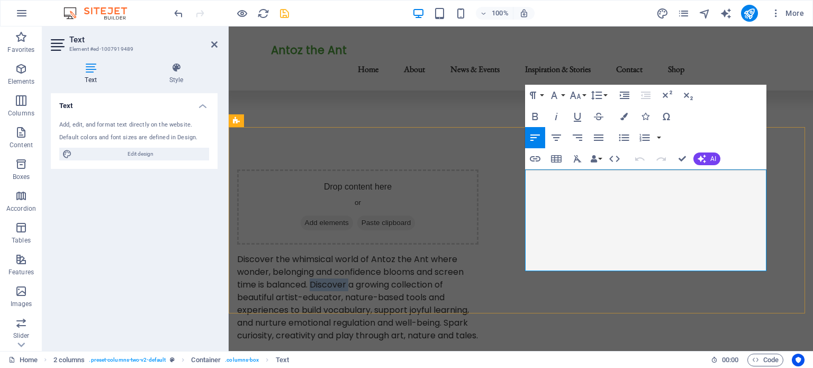
drag, startPoint x: 637, startPoint y: 199, endPoint x: 600, endPoint y: 203, distance: 37.2
click at [478, 253] on p "Discover the whimsical world of Antoz the Ant where wonder, belonging and confi…" at bounding box center [357, 297] width 241 height 89
drag, startPoint x: 562, startPoint y: 174, endPoint x: 525, endPoint y: 177, distance: 37.7
click at [478, 253] on p "Discover the whimsical world of Antoz the Ant where wonder, belonging and confi…" at bounding box center [357, 297] width 241 height 89
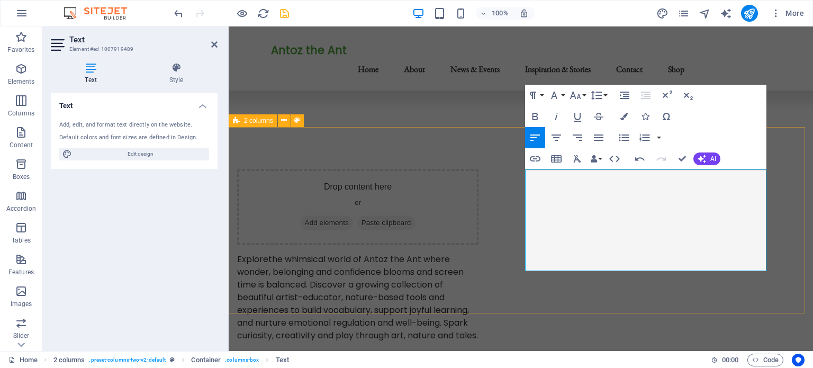
click at [401, 281] on div "Drop content here or Add elements Paste clipboard Explore the whimsical world o…" at bounding box center [521, 255] width 584 height 257
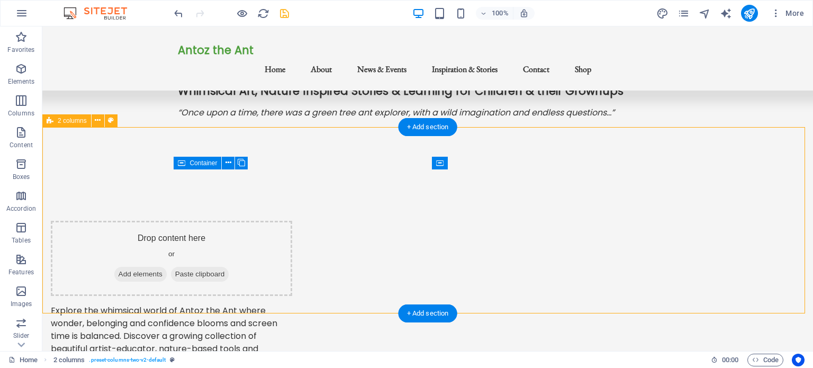
scroll to position [2, 0]
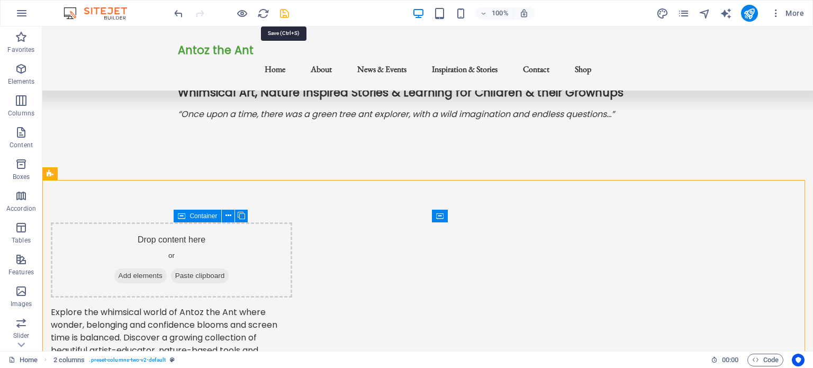
click at [283, 11] on icon "save" at bounding box center [284, 13] width 12 height 12
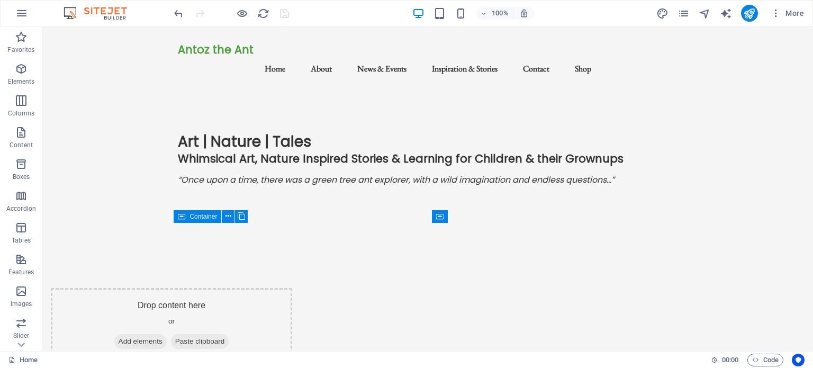
scroll to position [0, 0]
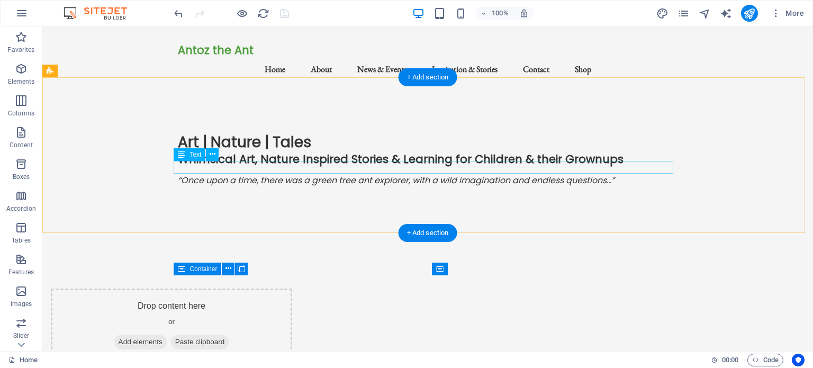
click at [305, 174] on div "“Once upon a time, there was a green tree ant explorer, with a wild imagination…" at bounding box center [428, 180] width 500 height 13
click at [306, 174] on div "“Once upon a time, there was a green tree ant explorer, with a wild imagination…" at bounding box center [428, 180] width 500 height 13
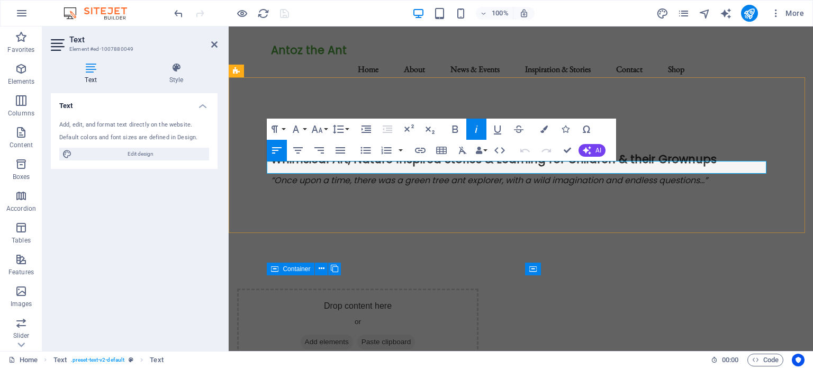
click at [398, 174] on em "“Once upon a time, there was a green tree ant explorer, with a wild imagination…" at bounding box center [489, 180] width 437 height 12
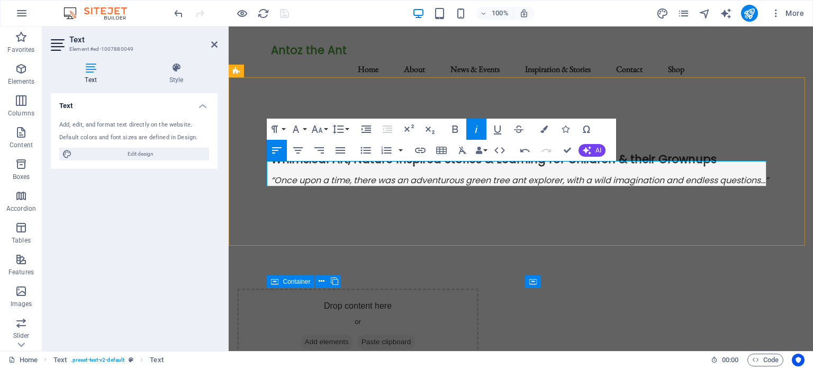
click at [560, 174] on em "“Once upon a time, there was an adventurous green tree ant explorer, with a wil…" at bounding box center [519, 180] width 497 height 12
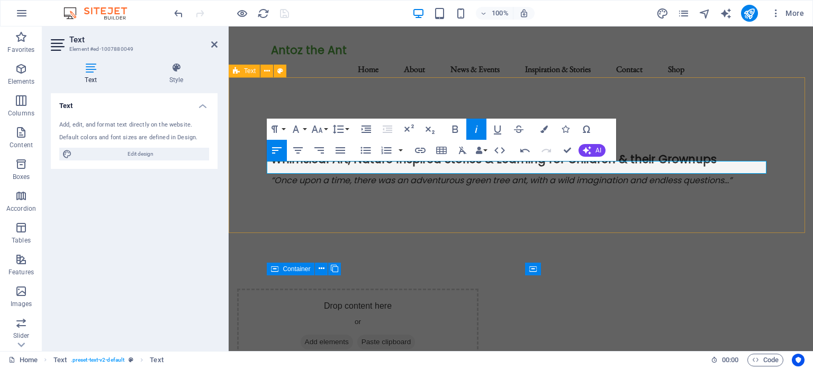
click at [565, 216] on div "Art | Nature | Tales Whimsical Art, Nature Inspired Stories & Learning for Chil…" at bounding box center [521, 168] width 584 height 156
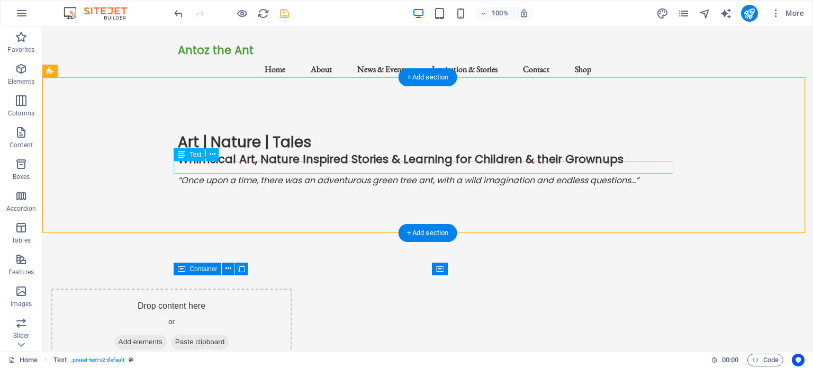
click at [370, 174] on div "“Once upon a time, there was an adventurous green tree ant, with a wild imagina…" at bounding box center [428, 180] width 500 height 13
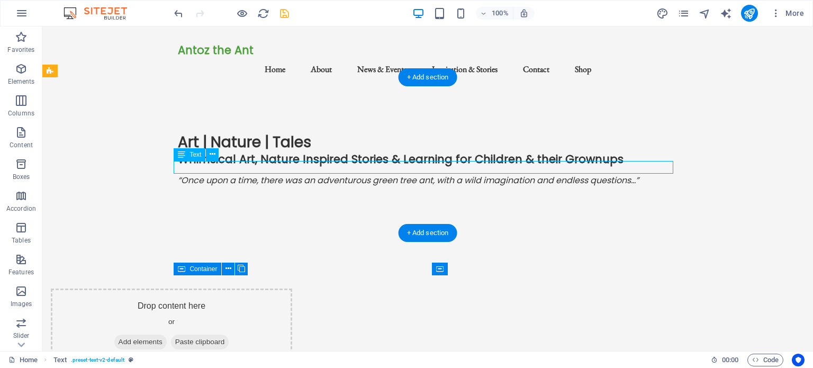
click at [370, 174] on div "“Once upon a time, there was an adventurous green tree ant, with a wild imagina…" at bounding box center [428, 180] width 500 height 13
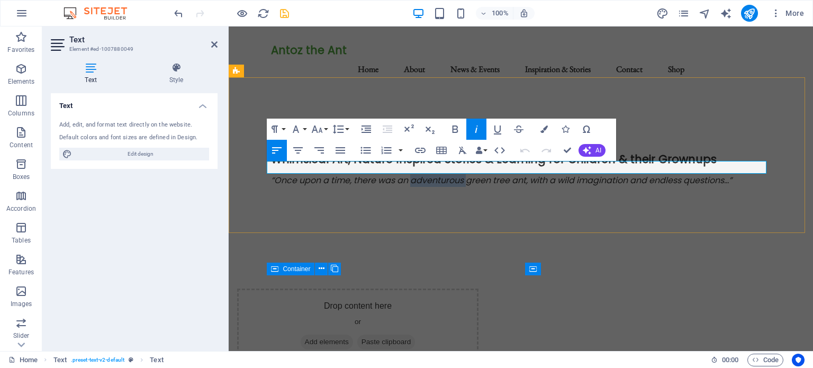
drag, startPoint x: 464, startPoint y: 166, endPoint x: 408, endPoint y: 168, distance: 55.1
click at [408, 174] on em "“Once upon a time, there was an adventurous green tree ant, with a wild imagina…" at bounding box center [501, 180] width 461 height 12
click at [461, 174] on em "“Once upon a time, there was a green tree ant, with a wild imagination and endl…" at bounding box center [470, 180] width 398 height 12
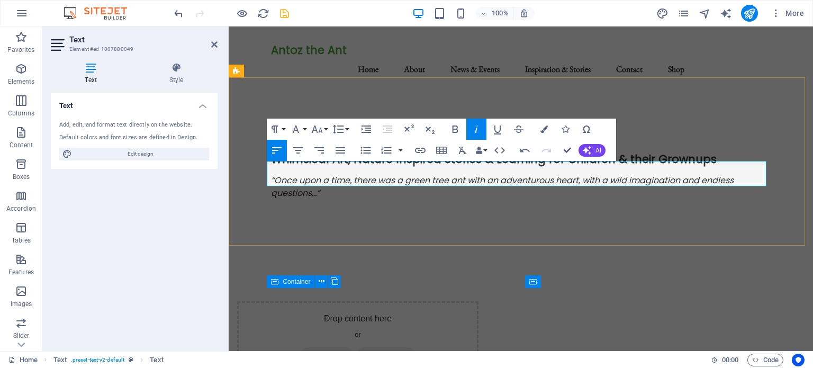
click at [601, 174] on em ", with a wild imagination and endless questions…”" at bounding box center [502, 186] width 462 height 25
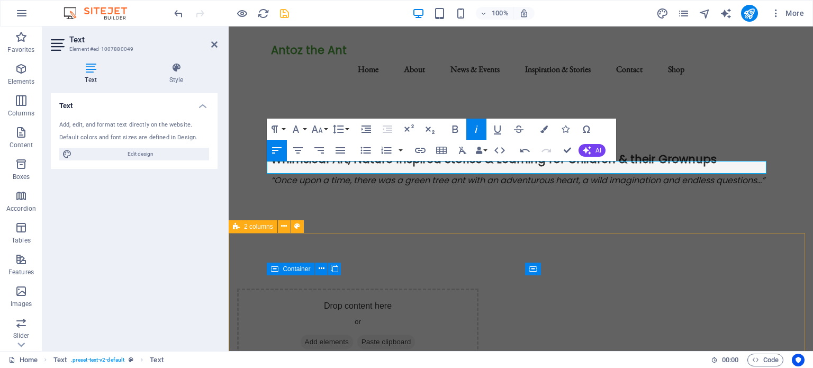
click at [355, 246] on div "Drop content here or Add elements Paste clipboard Explore the whimsical world o…" at bounding box center [521, 374] width 584 height 257
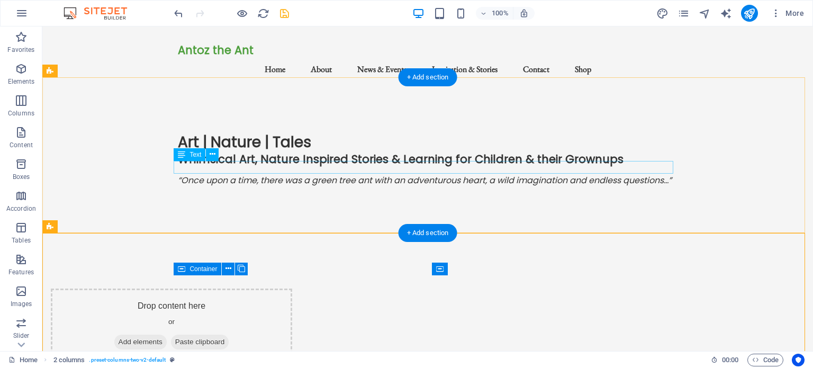
click at [460, 174] on div "“Once upon a time, there was a green tree ant with an adventurous heart , a wil…" at bounding box center [428, 180] width 500 height 13
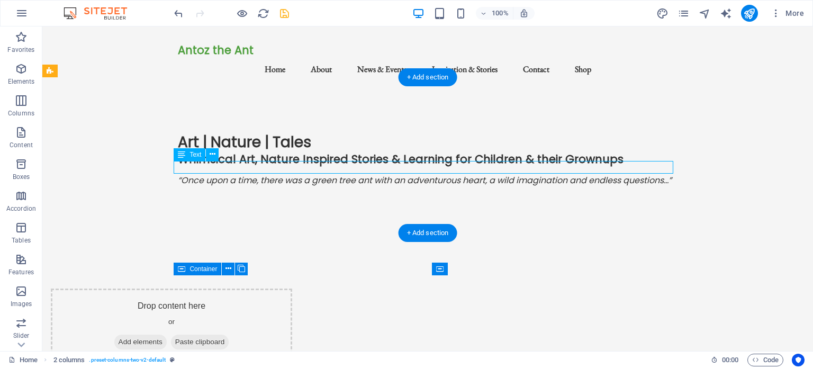
click at [460, 174] on div "“Once upon a time, there was a green tree ant with an adventurous heart , a wil…" at bounding box center [428, 180] width 500 height 13
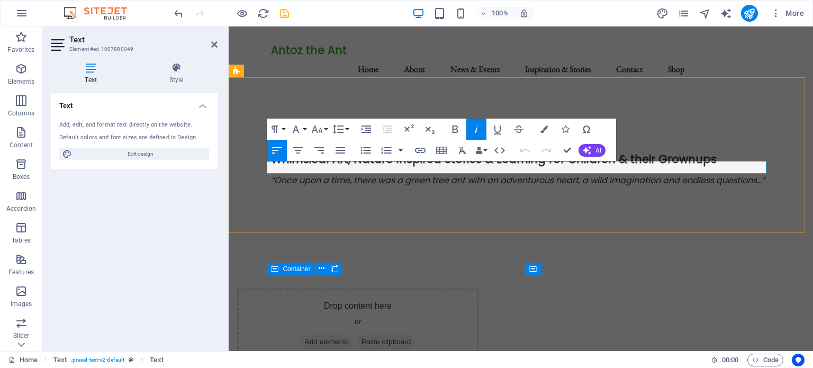
click at [552, 174] on em "“Once upon a time, there was a green tree ant with an adventurous heart" at bounding box center [424, 180] width 307 height 12
click at [500, 174] on em "“Once upon a time, there was a green tree ant with an adventurous heart" at bounding box center [424, 180] width 307 height 12
click at [258, 203] on div "Art | Nature | Tales Whimsical Art, Nature Inspired Stories & Learning for Chil…" at bounding box center [521, 168] width 584 height 156
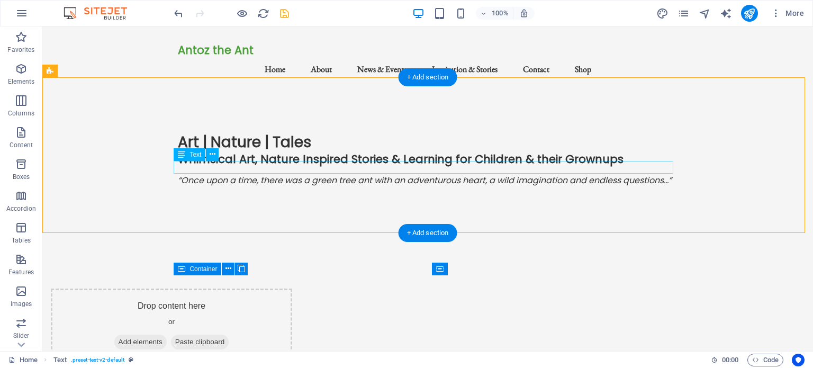
click at [459, 174] on div "“Once upon a time, there was a green tree ant with an adventurous heart , a wil…" at bounding box center [428, 180] width 500 height 13
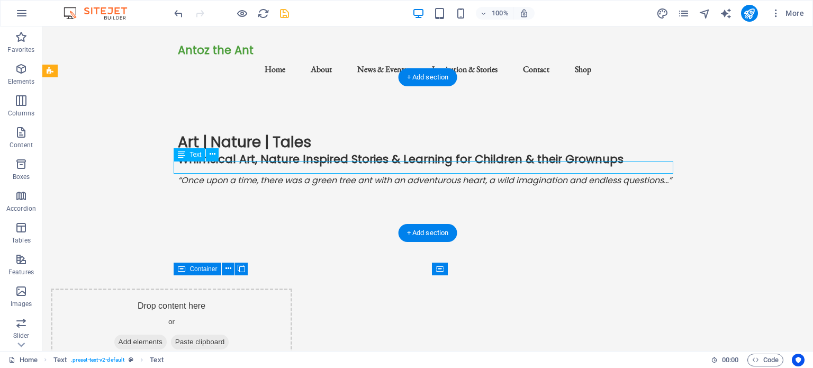
click at [459, 174] on div "“Once upon a time, there was a green tree ant with an adventurous heart , a wil…" at bounding box center [428, 180] width 500 height 13
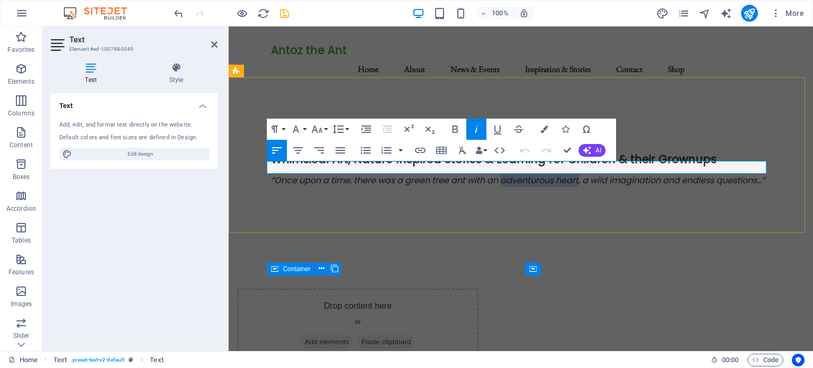
drag, startPoint x: 576, startPoint y: 168, endPoint x: 500, endPoint y: 171, distance: 76.8
click at [500, 174] on p "“Once upon a time, there was a green tree ant with an adventurous heart , a wil…" at bounding box center [521, 180] width 500 height 13
click at [488, 203] on div "Art | Nature | Tales Whimsical Art, Nature Inspired Stories & Learning for Chil…" at bounding box center [521, 168] width 584 height 156
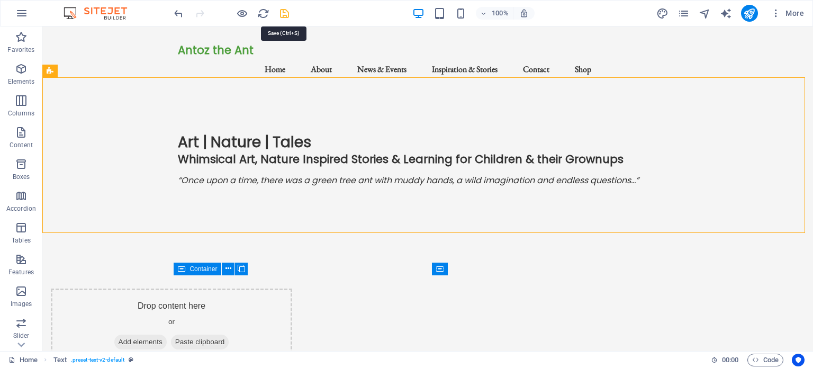
click at [284, 10] on icon "save" at bounding box center [284, 13] width 12 height 12
